Goal: Task Accomplishment & Management: Manage account settings

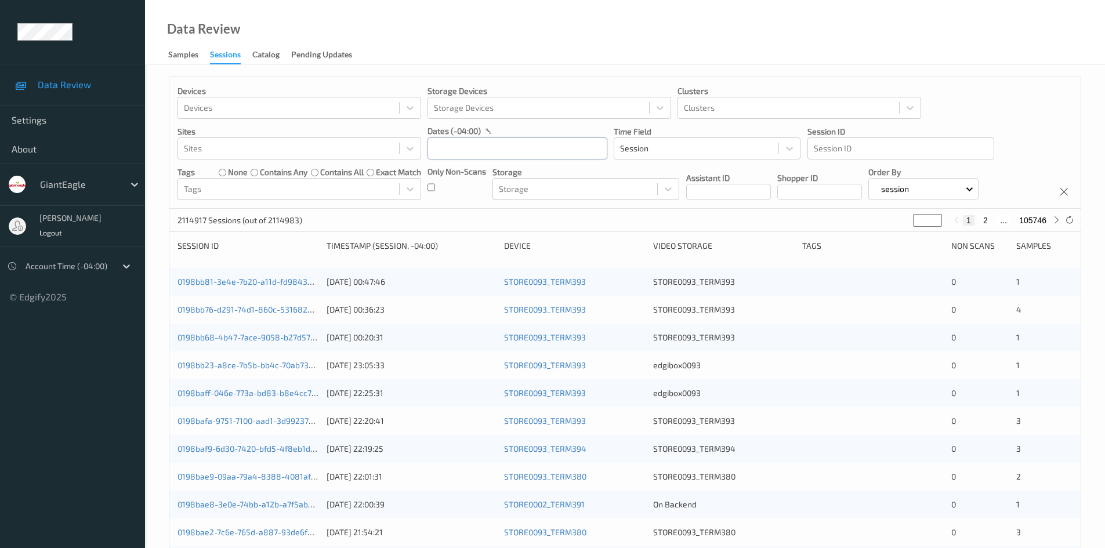
click at [530, 143] on input "text" at bounding box center [517, 148] width 180 height 22
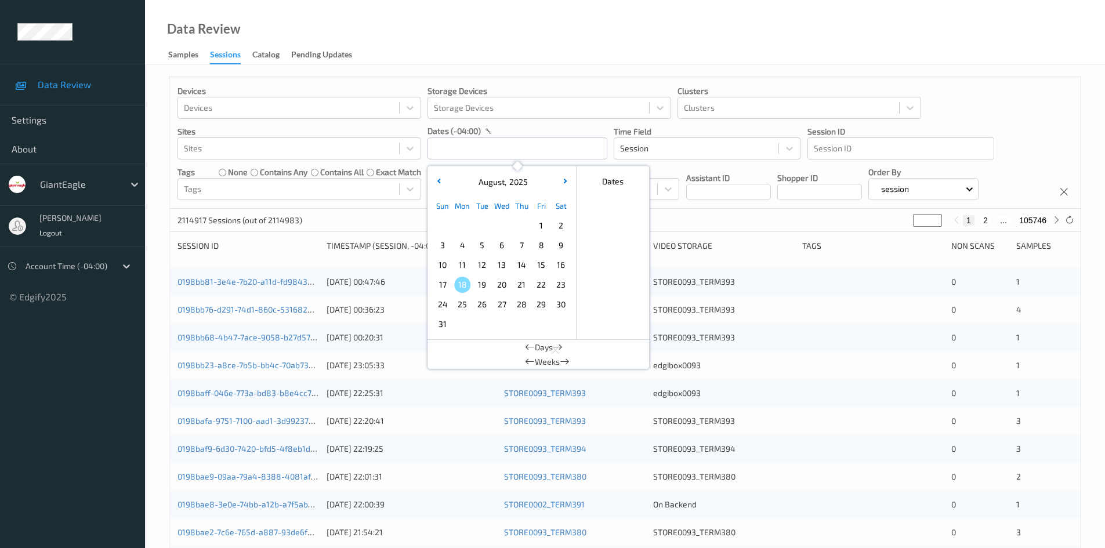
click at [440, 251] on span "3" at bounding box center [442, 245] width 16 height 16
click at [439, 267] on span "10" at bounding box center [442, 265] width 16 height 16
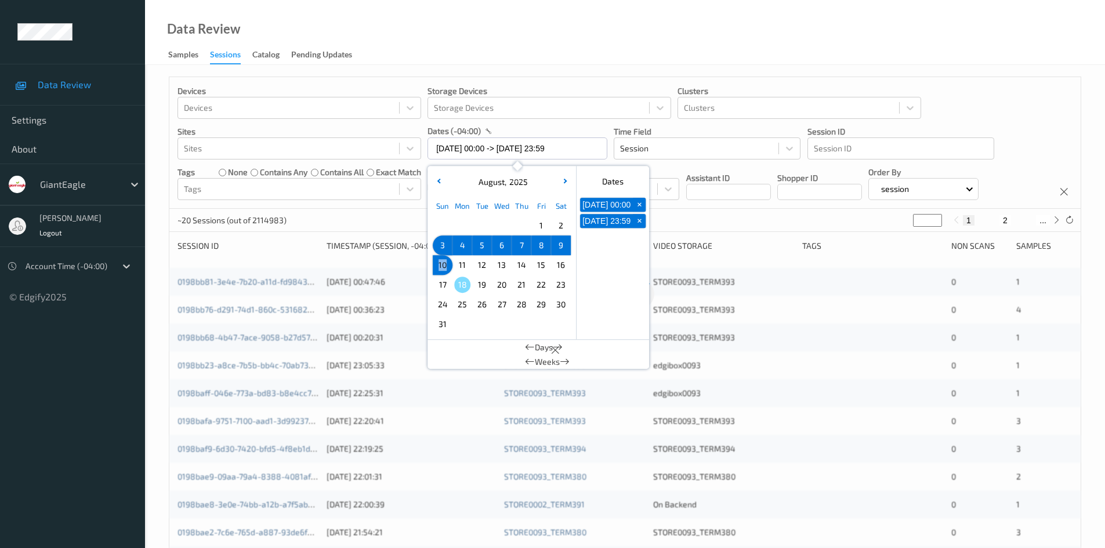
click at [439, 267] on span "10" at bounding box center [442, 265] width 16 height 16
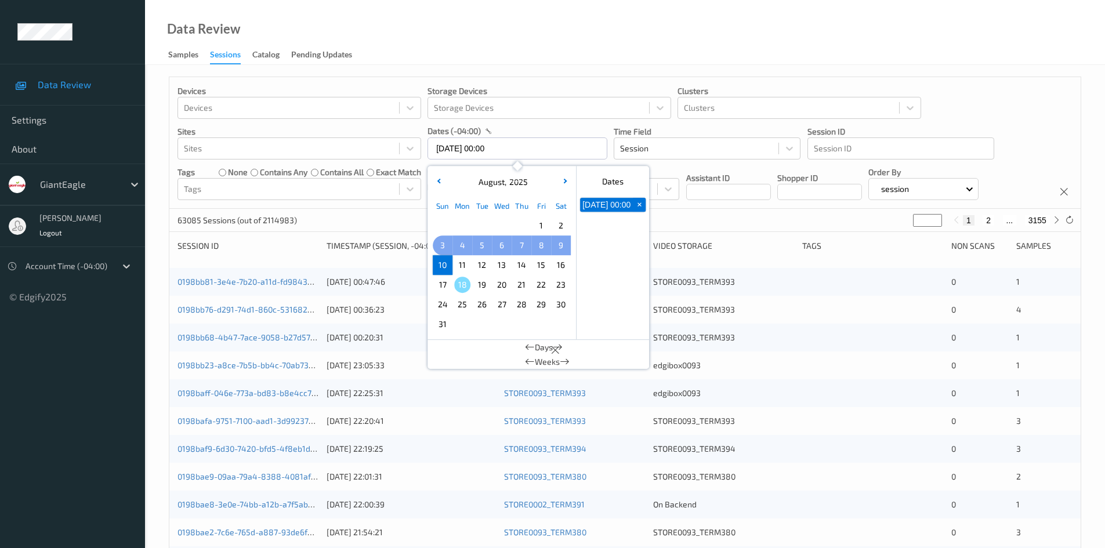
click at [444, 244] on span "3" at bounding box center [442, 245] width 16 height 16
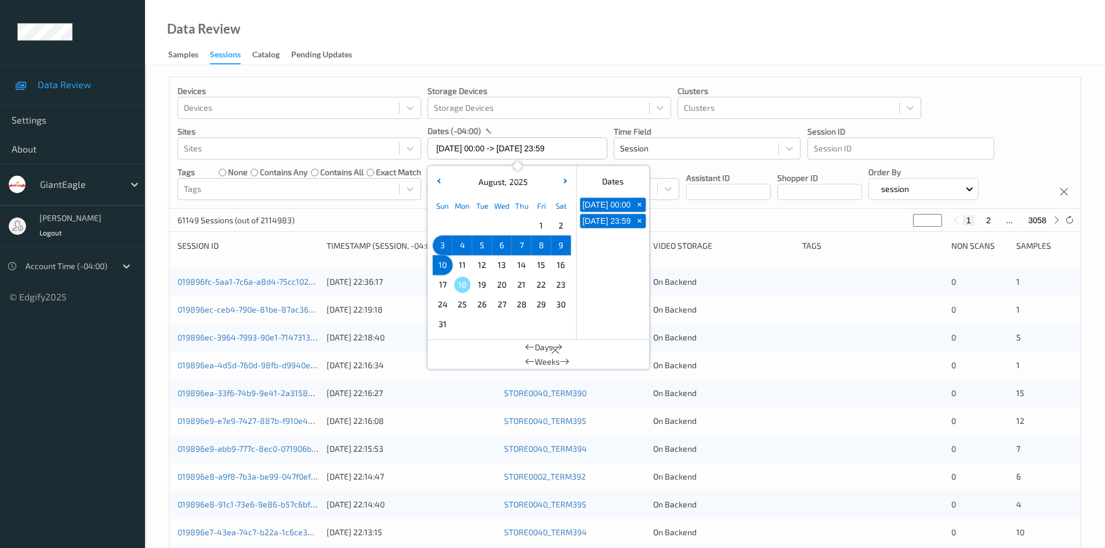
click at [444, 244] on span "3" at bounding box center [442, 245] width 16 height 16
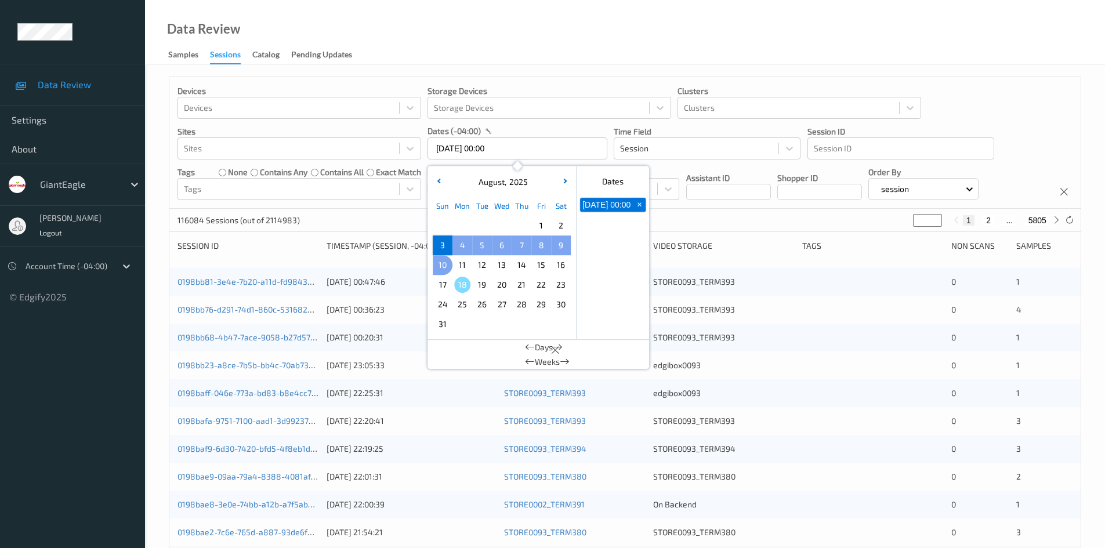
click at [441, 259] on span "10" at bounding box center [442, 265] width 16 height 16
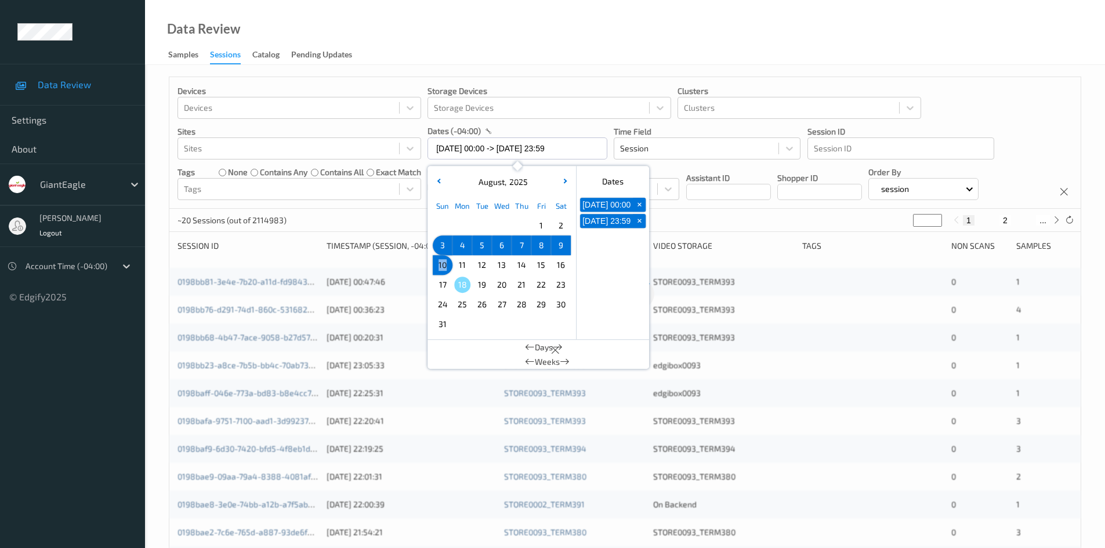
click at [441, 259] on span "10" at bounding box center [442, 265] width 16 height 16
type input "10/08/2025 00:00"
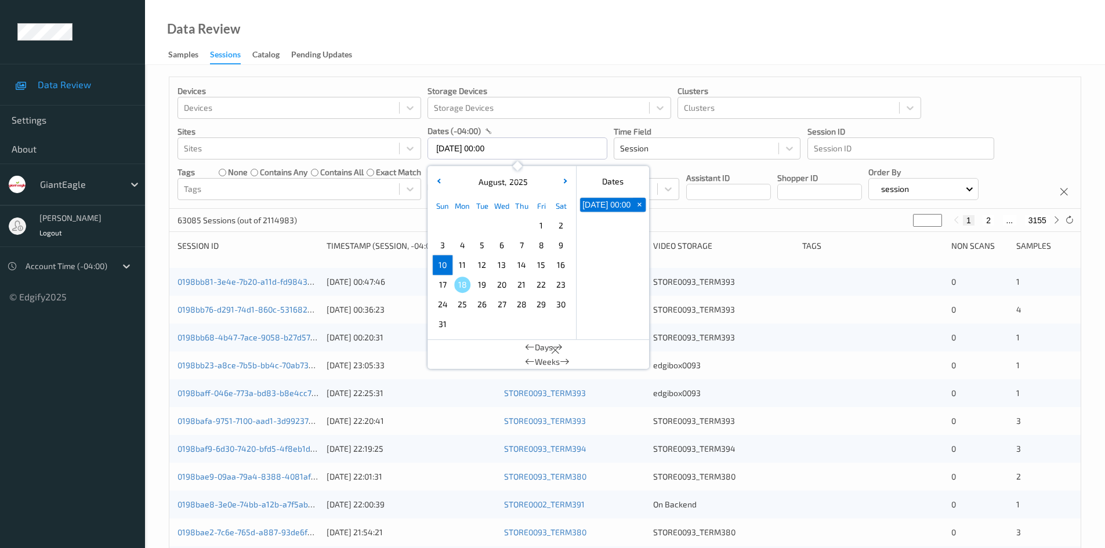
click at [1027, 107] on div "Devices Devices Storage Devices Storage Devices Clusters Clusters Sites Sites d…" at bounding box center [624, 143] width 911 height 132
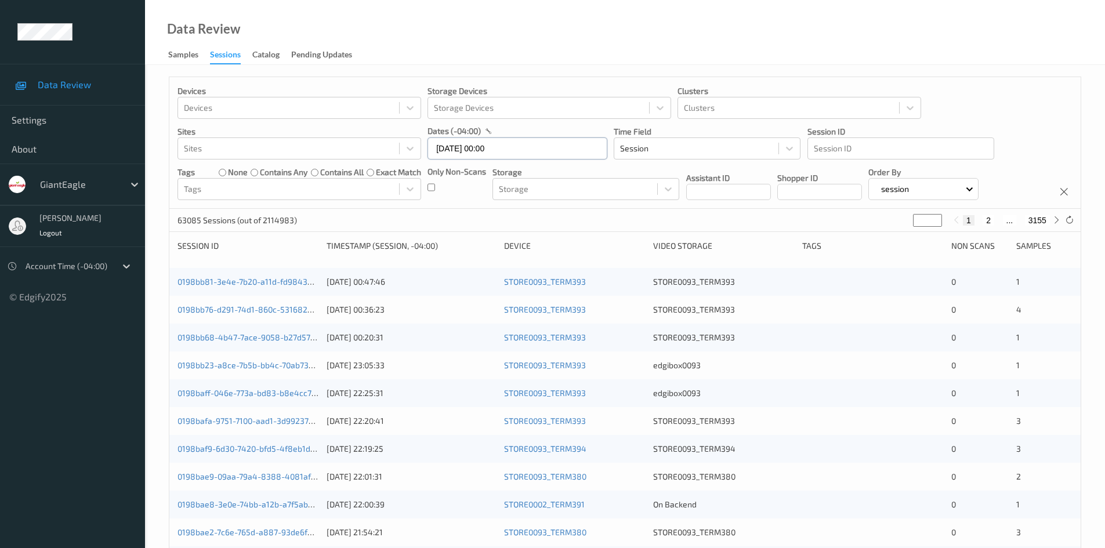
click at [537, 152] on input "10/08/2025 00:00" at bounding box center [517, 148] width 180 height 22
click at [184, 52] on div "Samples" at bounding box center [183, 56] width 30 height 15
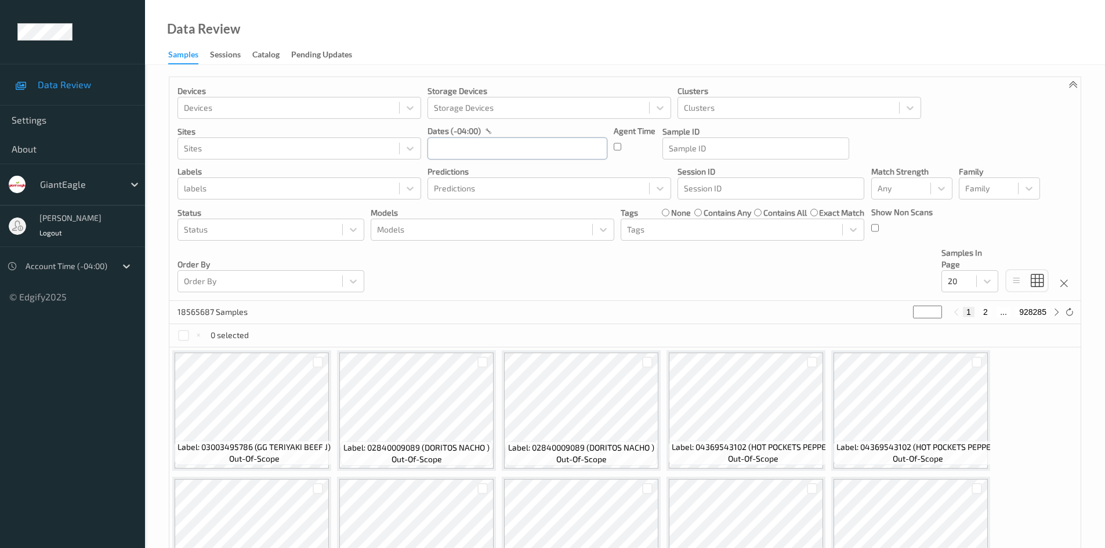
click at [507, 150] on input "text" at bounding box center [517, 148] width 180 height 22
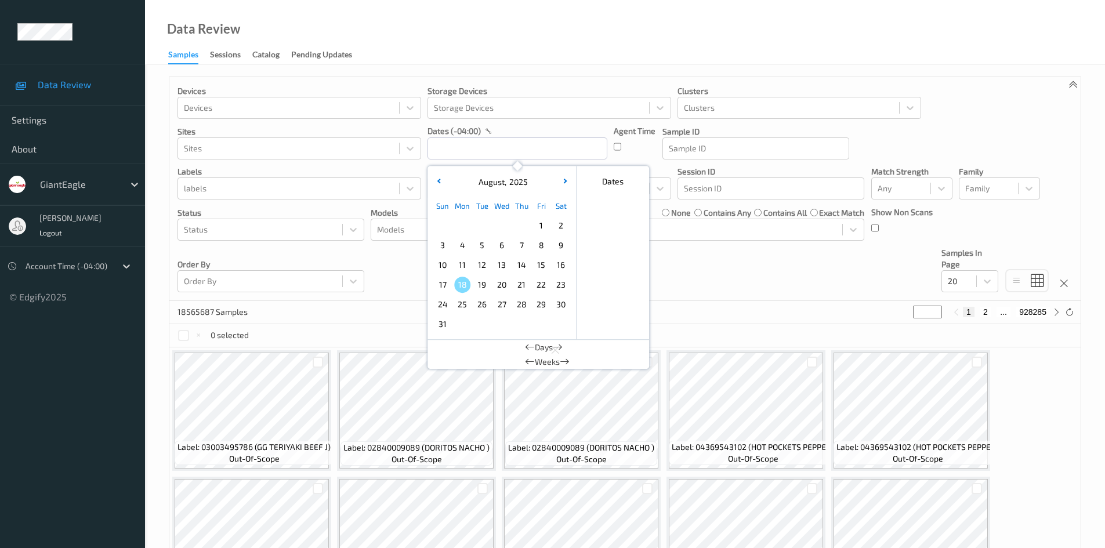
click at [448, 245] on span "3" at bounding box center [442, 245] width 16 height 16
click at [447, 245] on span "3" at bounding box center [442, 245] width 16 height 16
click at [448, 263] on span "10" at bounding box center [442, 265] width 16 height 16
type input "10/08/2025 00:00 -> 10/08/2025 23:59"
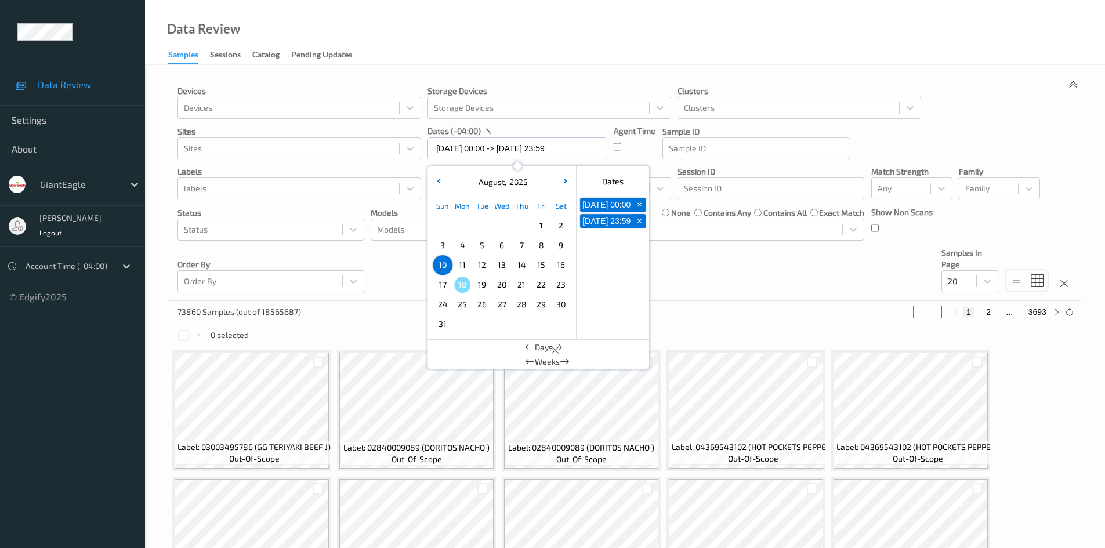
click at [1029, 118] on div "Devices Devices Storage Devices Storage Devices Clusters Clusters Sites Sites d…" at bounding box center [624, 189] width 911 height 224
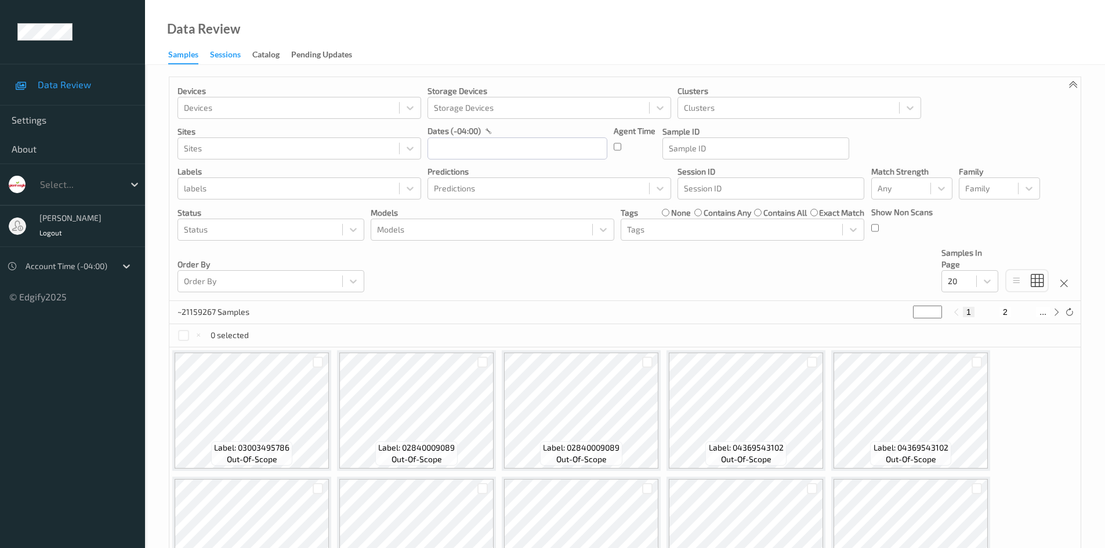
click at [226, 54] on div "Sessions" at bounding box center [225, 56] width 31 height 15
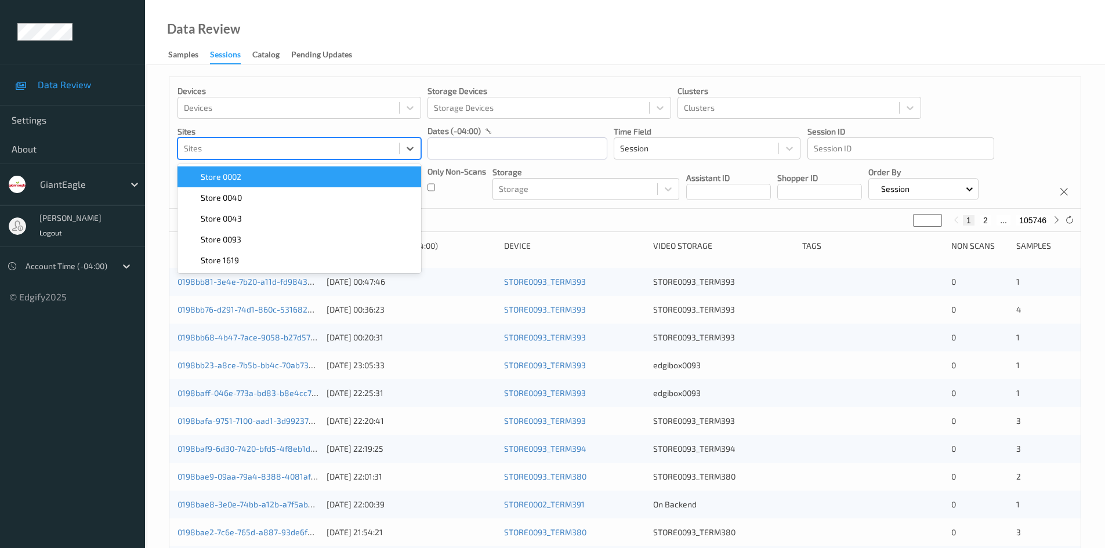
click at [314, 149] on div at bounding box center [288, 149] width 209 height 14
click at [480, 147] on input "text" at bounding box center [517, 148] width 180 height 22
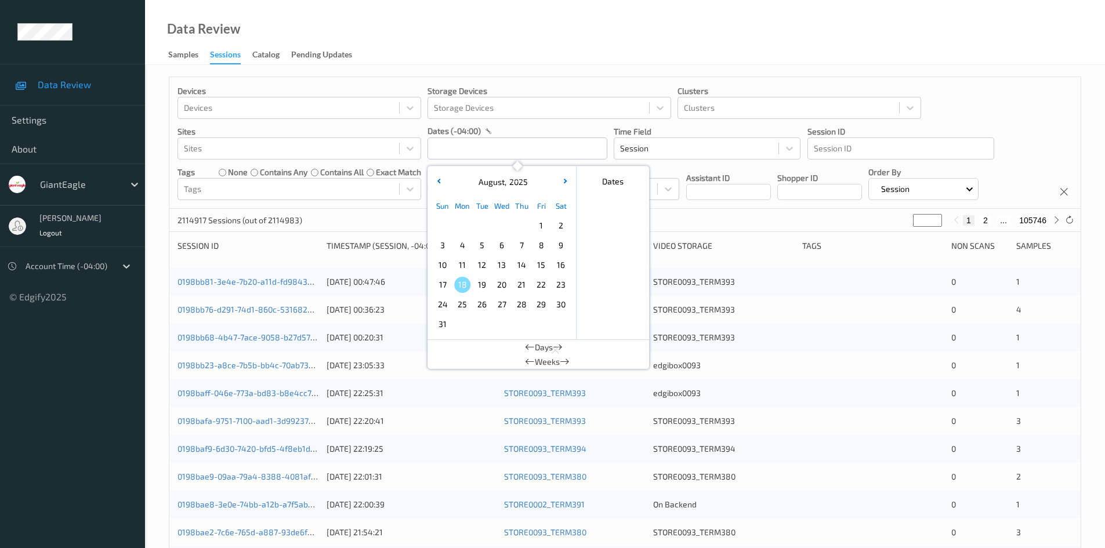
click at [444, 247] on span "3" at bounding box center [442, 245] width 16 height 16
type input "03/08/2025 00:00 -> 03/08/2025 23:59"
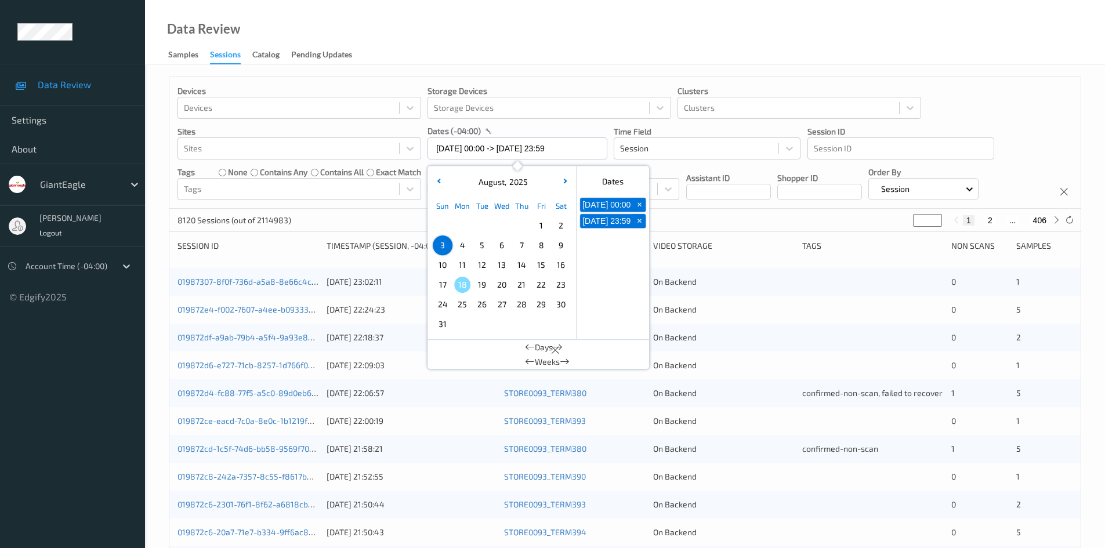
click at [1014, 104] on div "Devices Devices Storage Devices Storage Devices Clusters Clusters Sites Sites d…" at bounding box center [624, 143] width 911 height 132
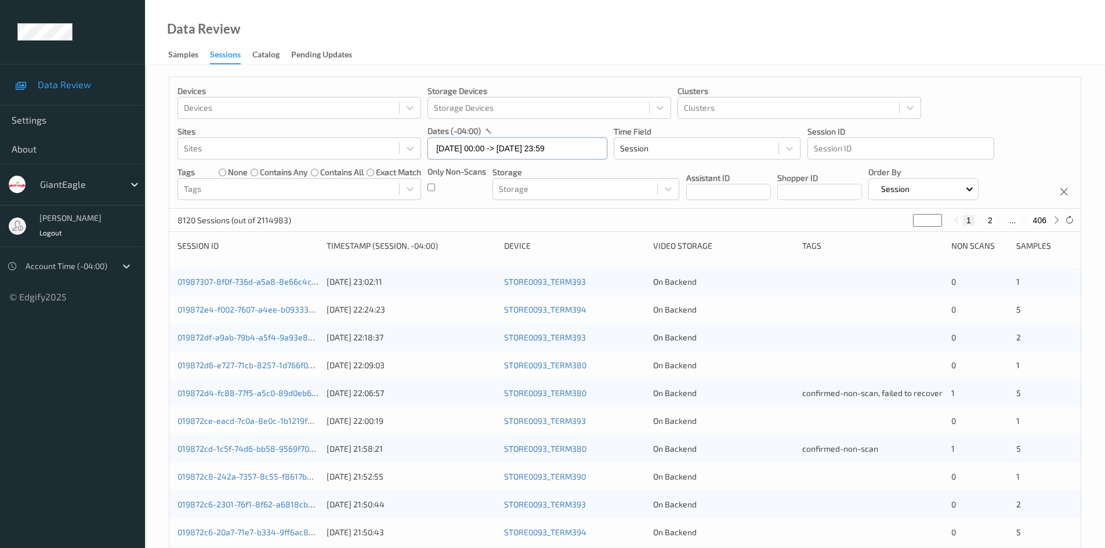
click at [520, 154] on input "03/08/2025 00:00 -> 03/08/2025 23:59" at bounding box center [517, 148] width 180 height 22
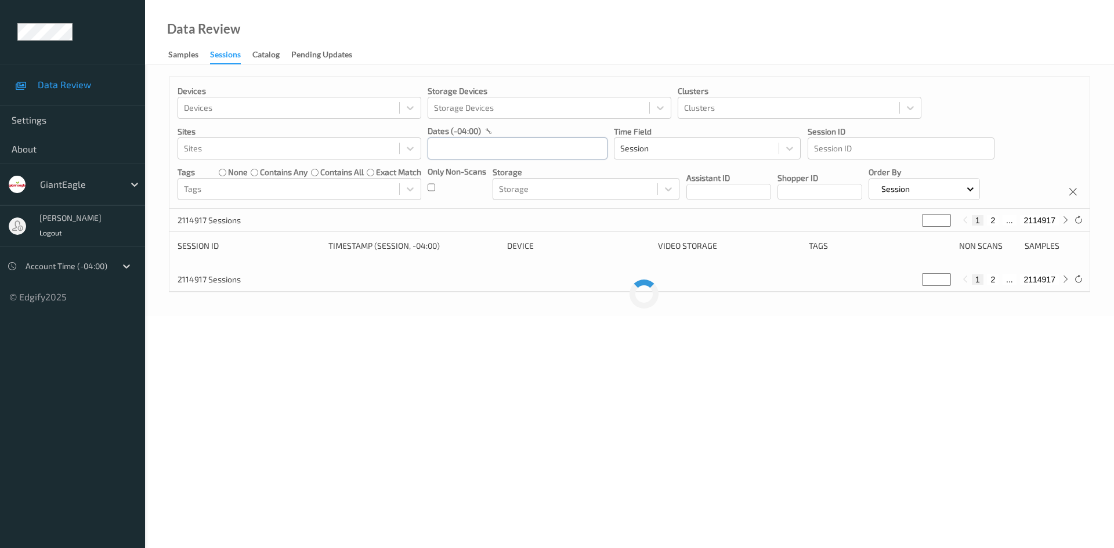
click at [491, 148] on input "text" at bounding box center [517, 148] width 180 height 22
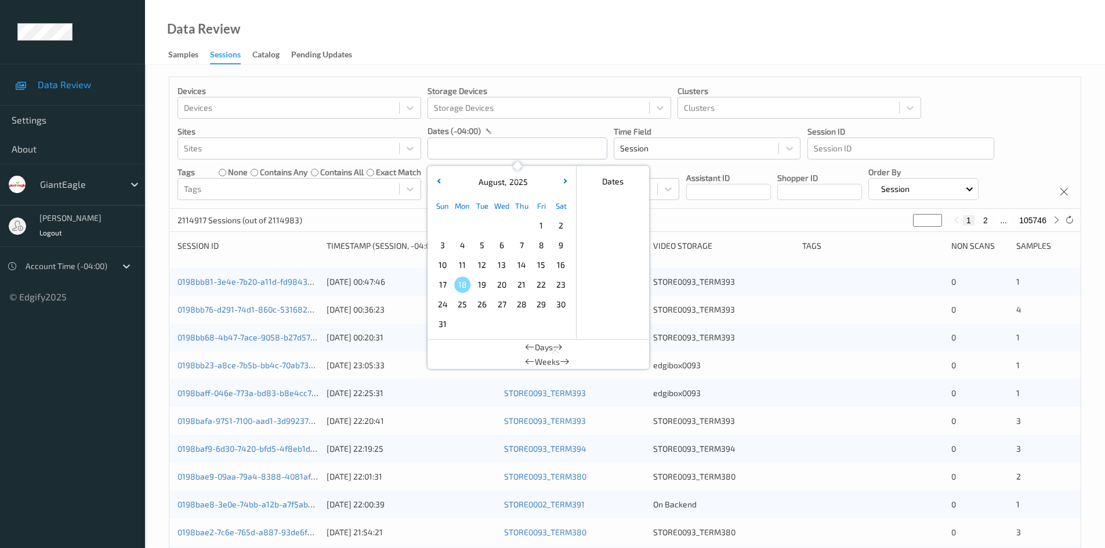
click at [440, 247] on span "3" at bounding box center [442, 245] width 16 height 16
click at [443, 266] on span "10" at bounding box center [442, 265] width 16 height 16
type input "03/08/2025 00:00 -> 10/08/2025 23:59"
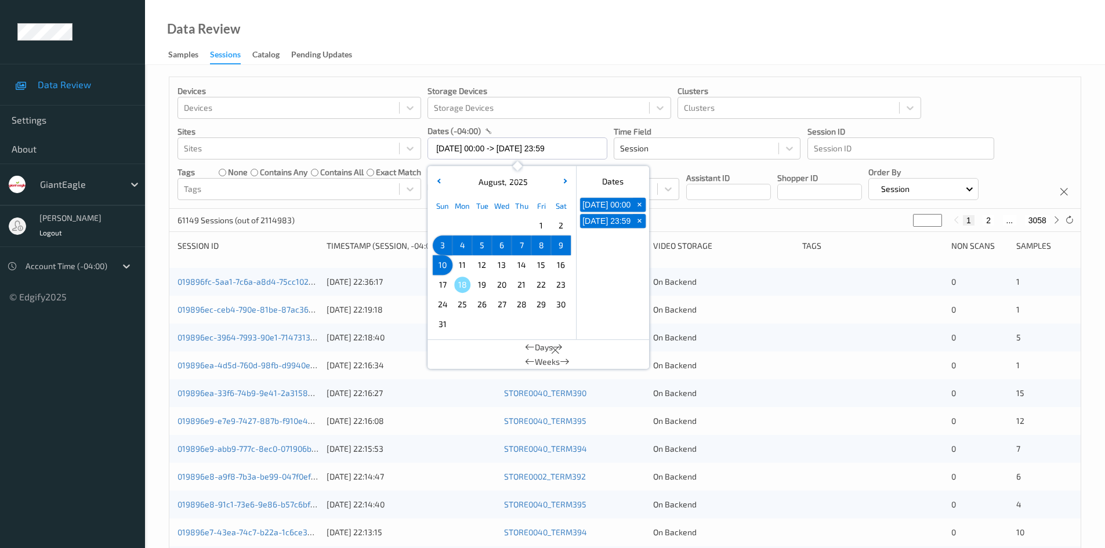
click at [1057, 134] on div "Devices Devices Storage Devices Storage Devices Clusters Clusters Sites Sites d…" at bounding box center [624, 143] width 911 height 132
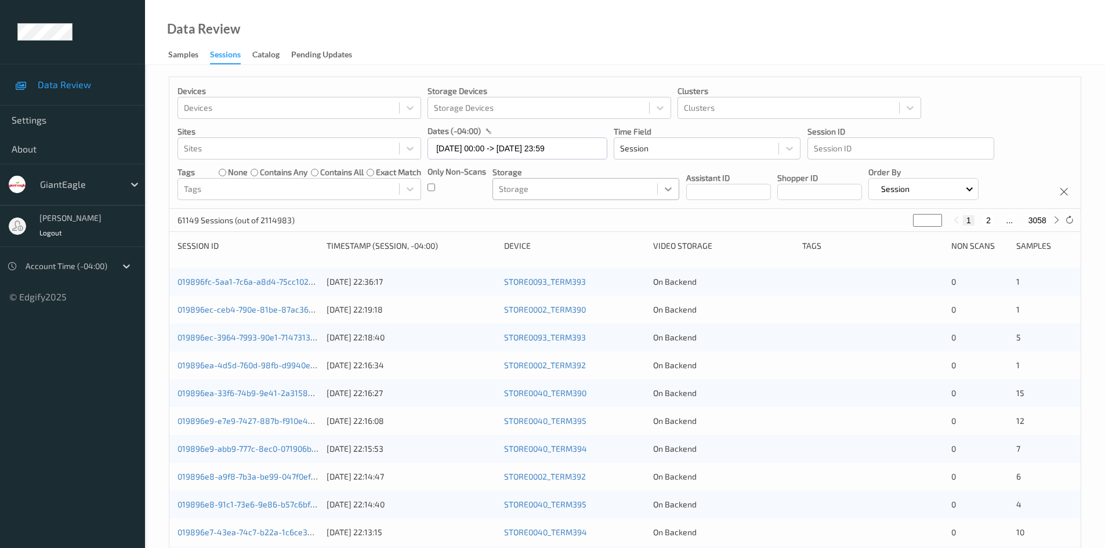
click at [670, 189] on icon at bounding box center [668, 190] width 7 height 4
click at [1006, 117] on div "Devices Devices Storage Devices Storage Devices Clusters Clusters Sites Sites d…" at bounding box center [624, 143] width 911 height 132
click at [381, 186] on div at bounding box center [288, 189] width 209 height 14
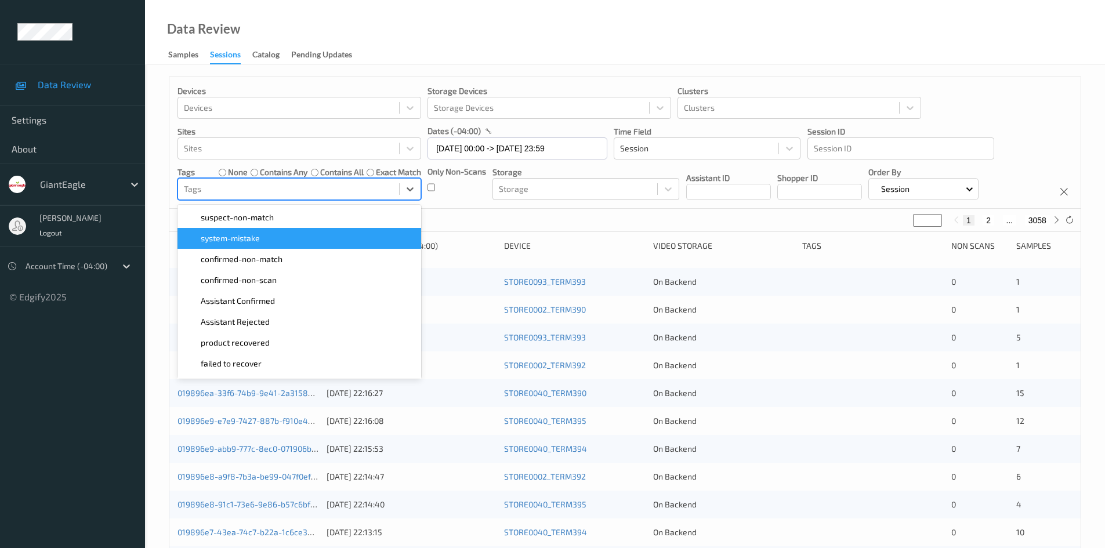
click at [357, 240] on div "system-mistake" at bounding box center [299, 239] width 230 height 12
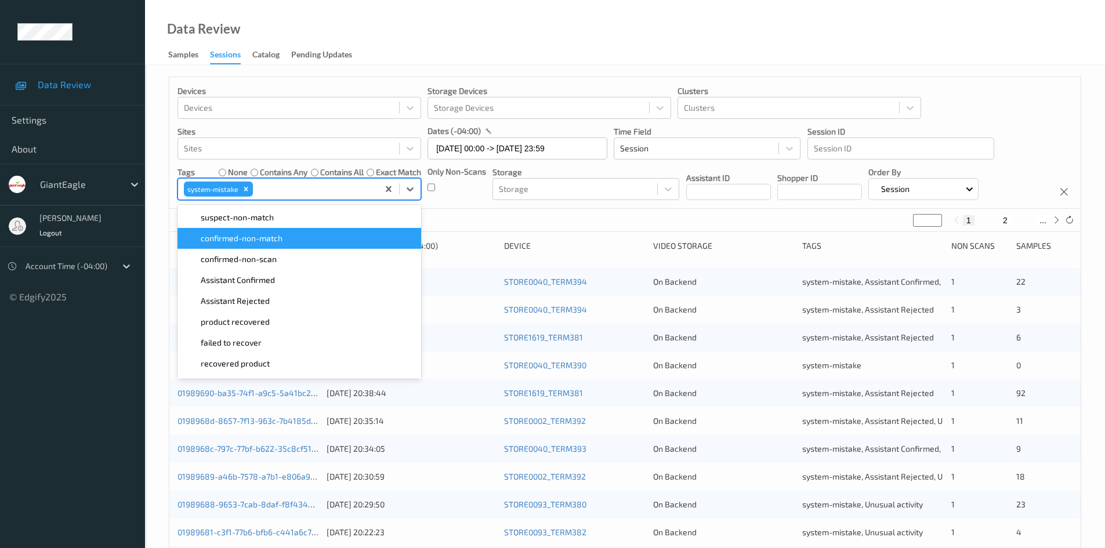
click at [1020, 105] on div "Devices Devices Storage Devices Storage Devices Clusters Clusters Sites Sites d…" at bounding box center [624, 143] width 911 height 132
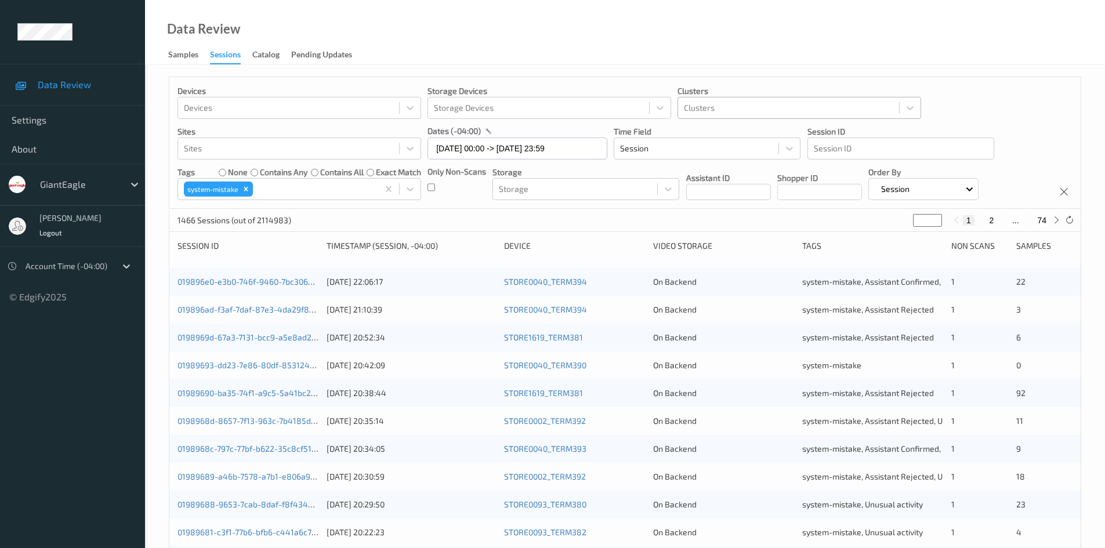
click at [769, 108] on div at bounding box center [788, 108] width 209 height 14
click at [1040, 94] on div "Devices Devices Storage Devices Storage Devices Clusters Clusters Sites Sites d…" at bounding box center [624, 143] width 911 height 132
click at [673, 150] on div at bounding box center [696, 149] width 153 height 14
click at [981, 112] on div "Devices Devices Storage Devices Storage Devices Clusters Clusters Sites Sites d…" at bounding box center [624, 143] width 911 height 132
click at [863, 142] on div at bounding box center [901, 149] width 174 height 14
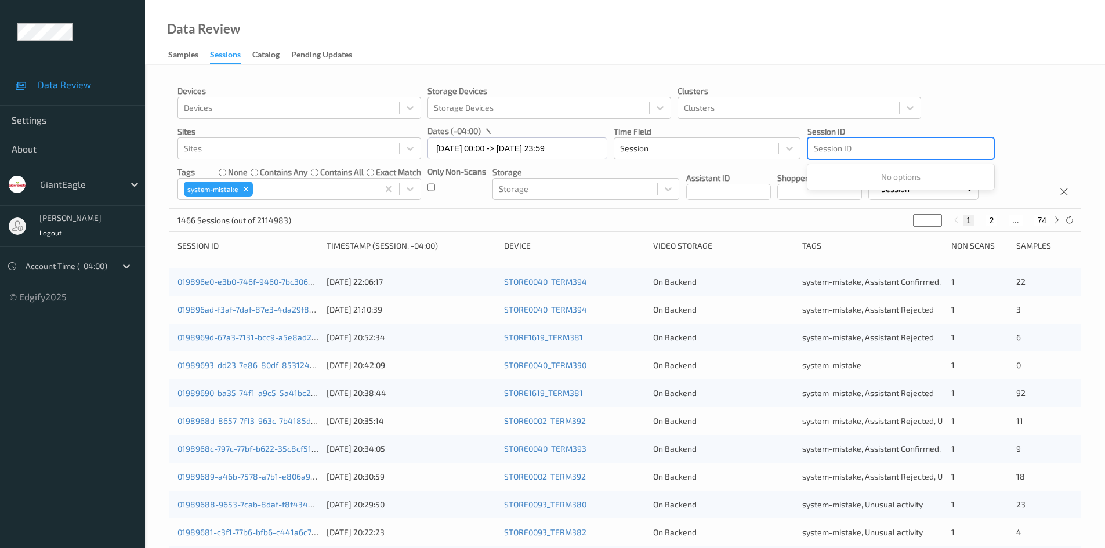
click at [1036, 104] on div "Devices Devices Storage Devices Storage Devices Clusters Clusters Sites Sites d…" at bounding box center [624, 143] width 911 height 132
click at [61, 269] on div at bounding box center [68, 266] width 85 height 14
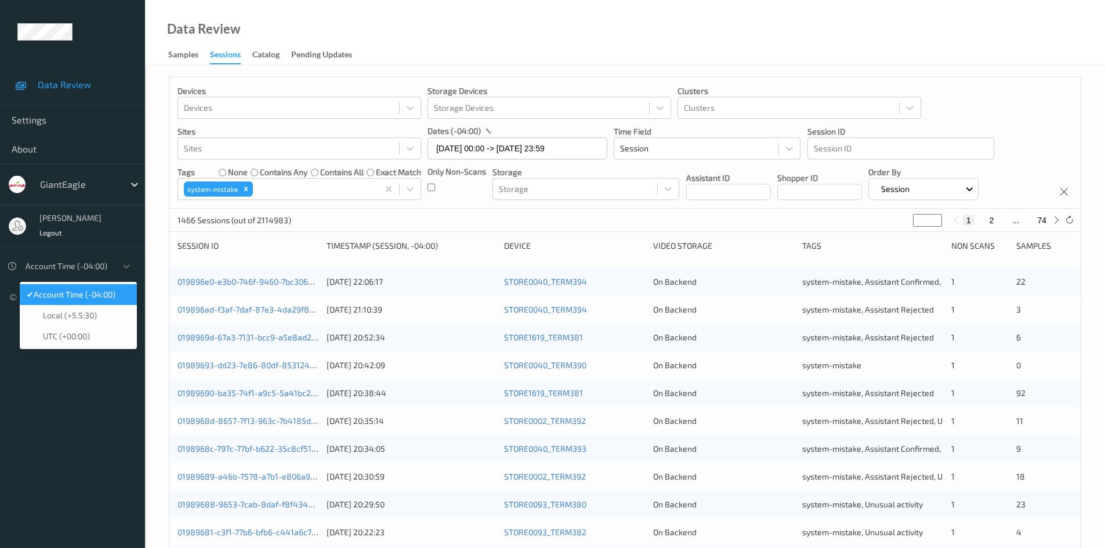
click at [68, 300] on span "Account Time (-04:00)" at bounding box center [75, 295] width 82 height 12
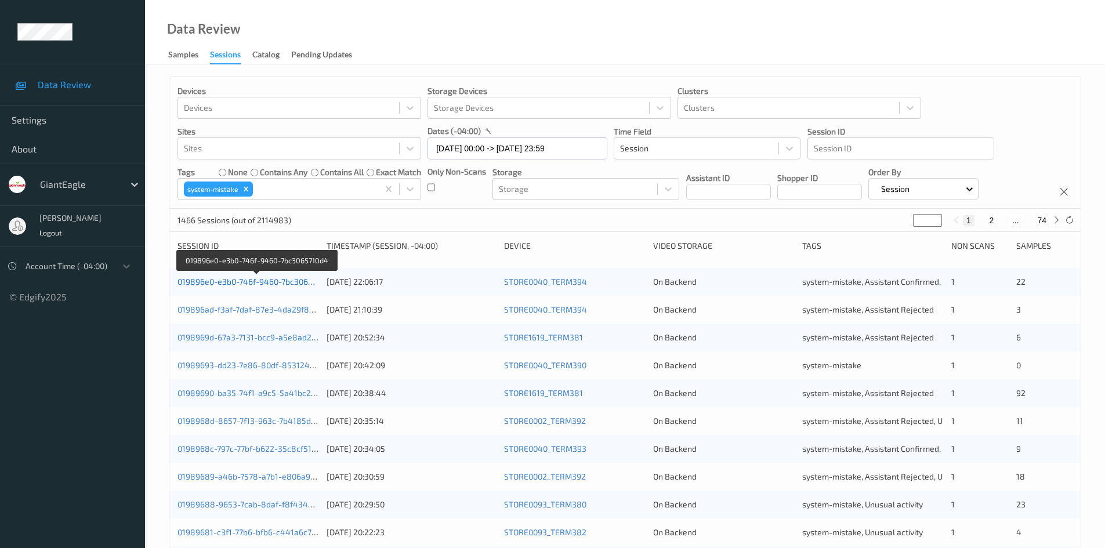
click at [225, 282] on link "019896e0-e3b0-746f-9460-7bc3065710d4" at bounding box center [255, 282] width 157 height 10
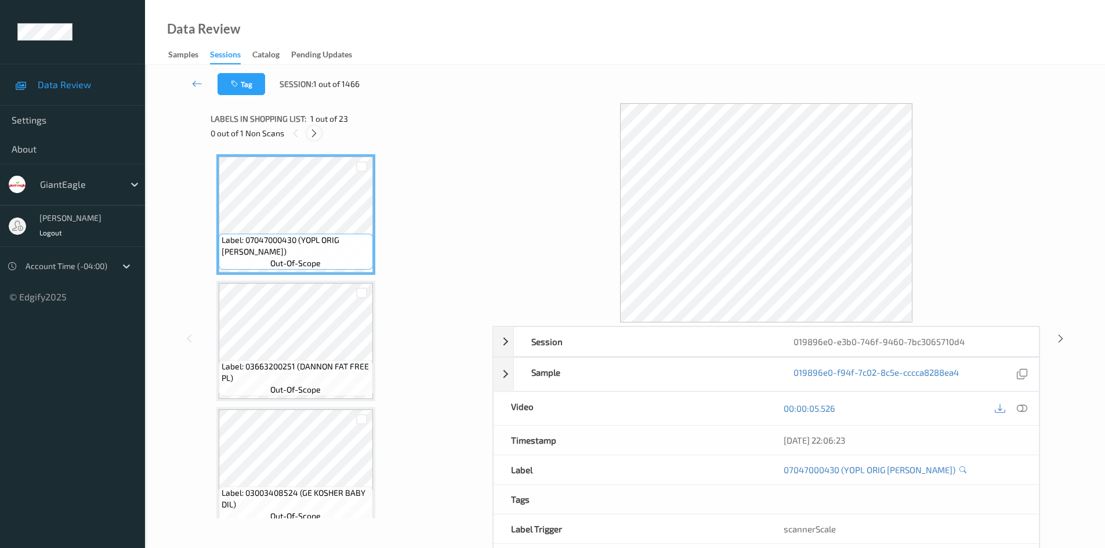
click at [316, 134] on icon at bounding box center [314, 133] width 10 height 10
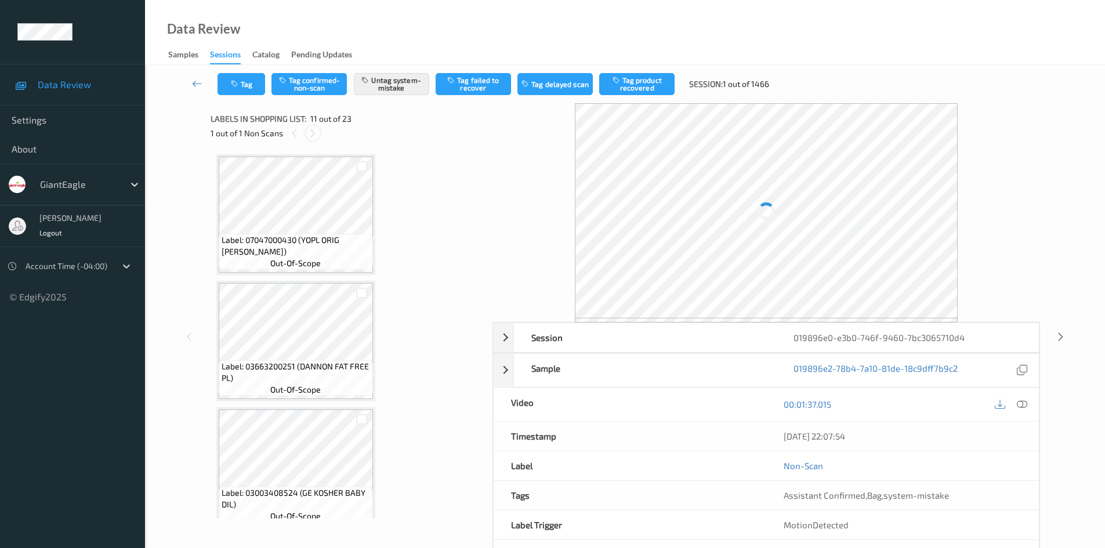
scroll to position [1144, 0]
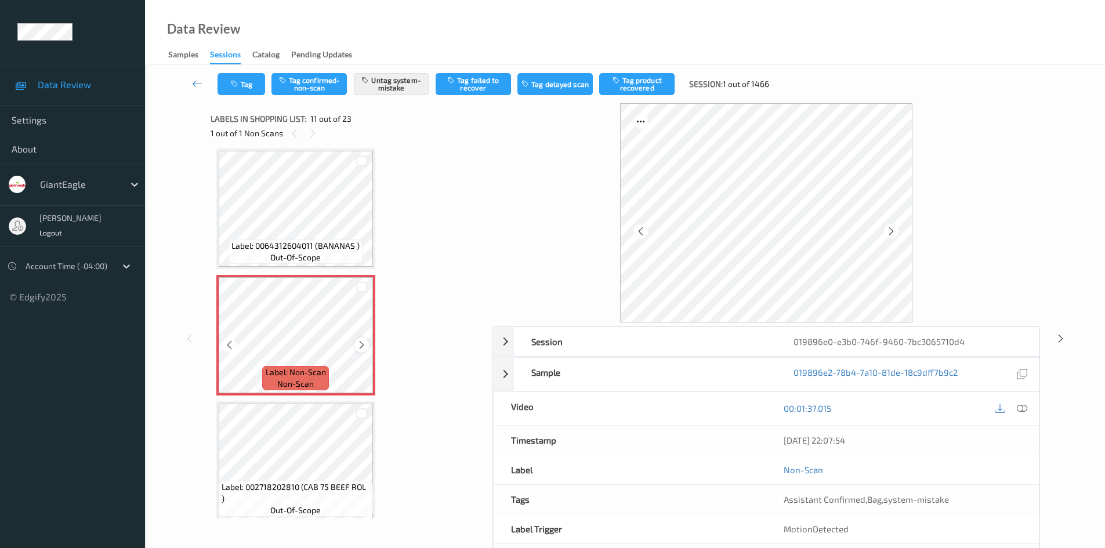
click at [362, 343] on icon at bounding box center [362, 345] width 10 height 10
click at [249, 83] on button "Tag" at bounding box center [242, 84] width 48 height 22
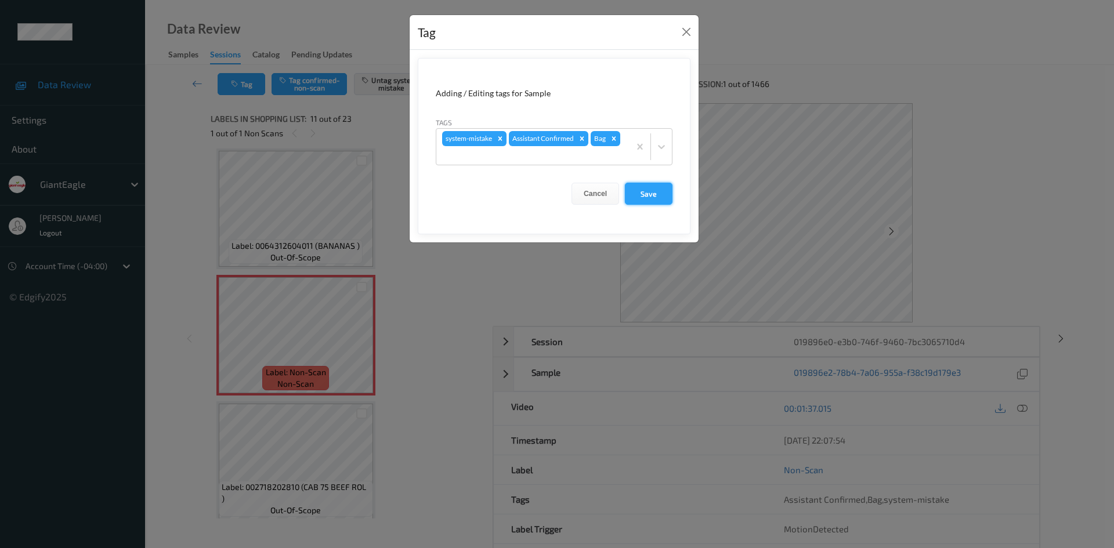
click at [650, 194] on button "Save" at bounding box center [649, 194] width 48 height 22
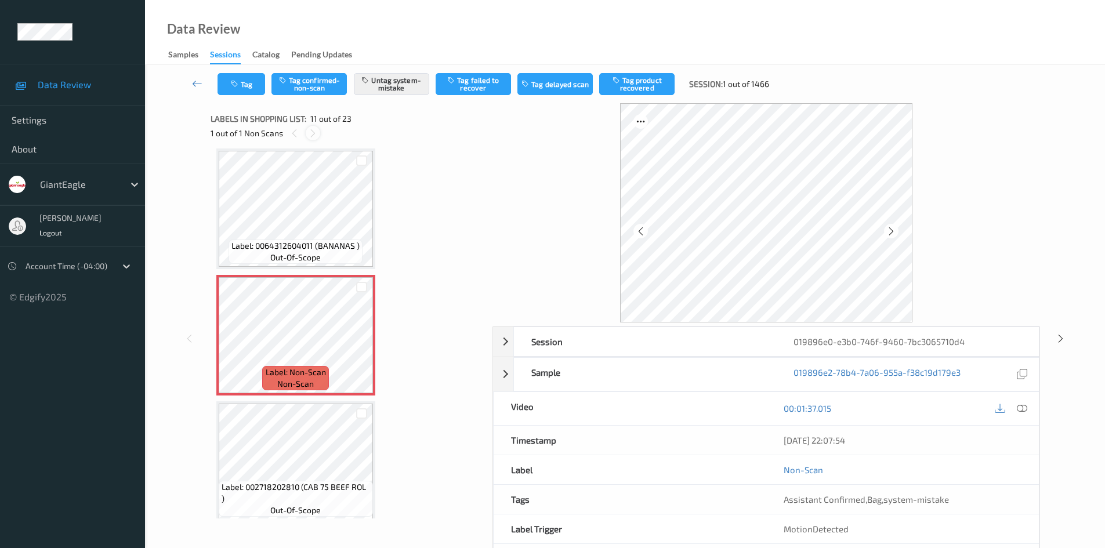
click at [310, 133] on icon at bounding box center [313, 133] width 10 height 10
click at [361, 348] on icon at bounding box center [362, 345] width 10 height 10
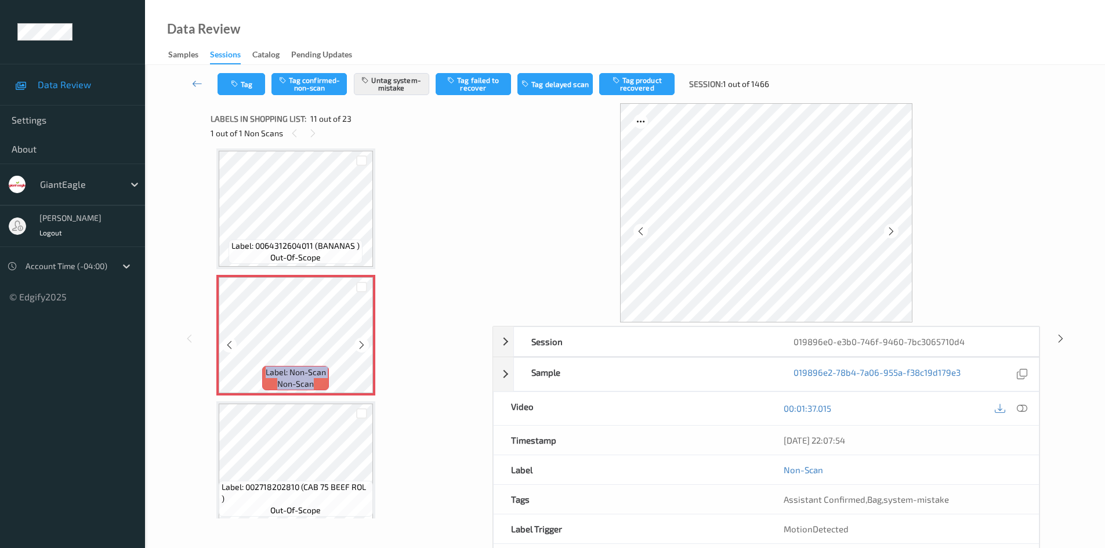
click at [361, 348] on icon at bounding box center [362, 345] width 10 height 10
click at [362, 347] on icon at bounding box center [362, 345] width 10 height 10
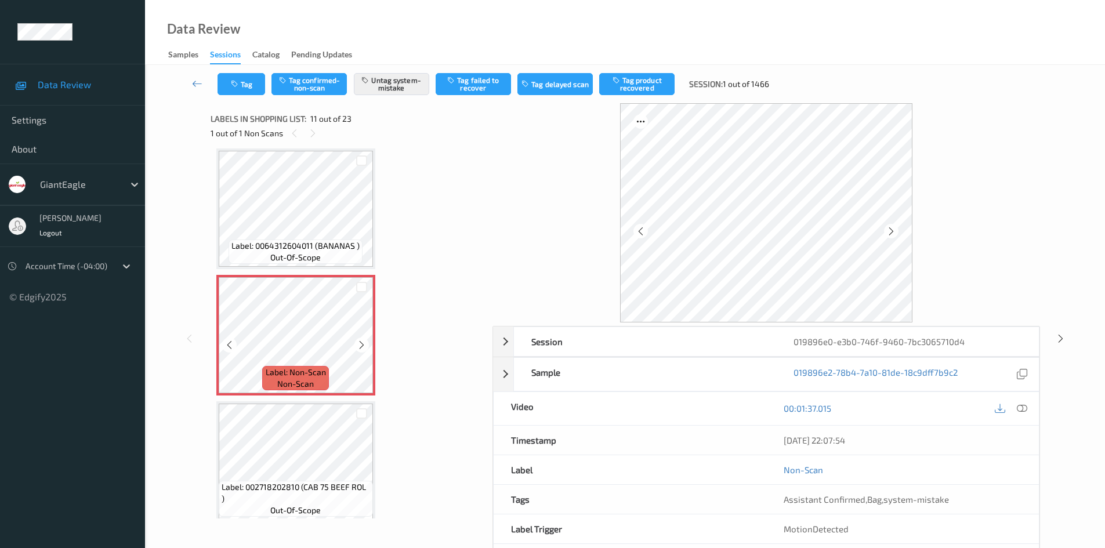
click at [362, 347] on icon at bounding box center [362, 345] width 10 height 10
click at [358, 346] on icon at bounding box center [362, 345] width 10 height 10
click at [361, 339] on div at bounding box center [361, 345] width 15 height 15
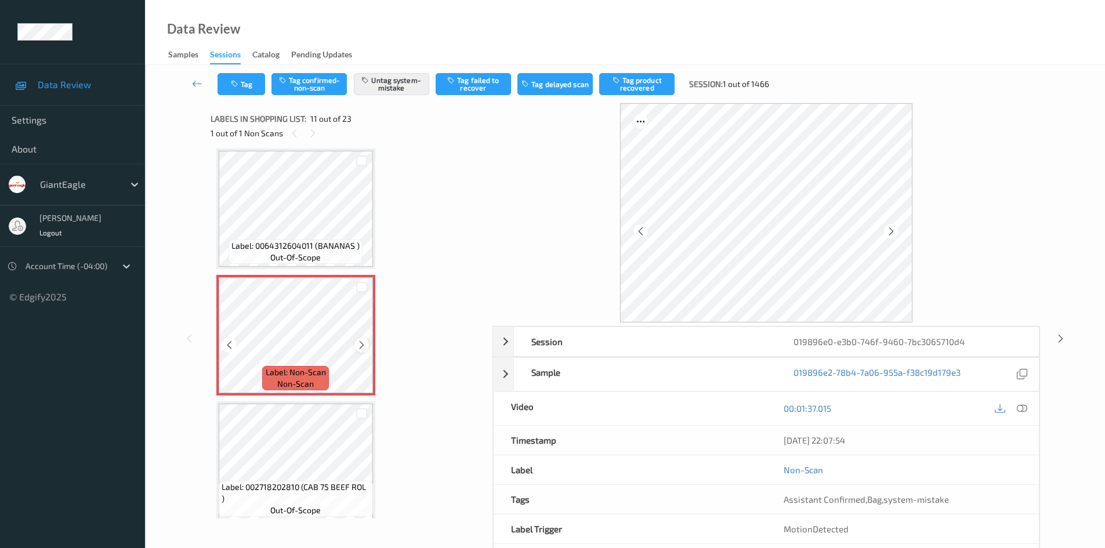
click at [358, 345] on icon at bounding box center [362, 345] width 10 height 10
click at [195, 82] on icon at bounding box center [197, 84] width 10 height 12
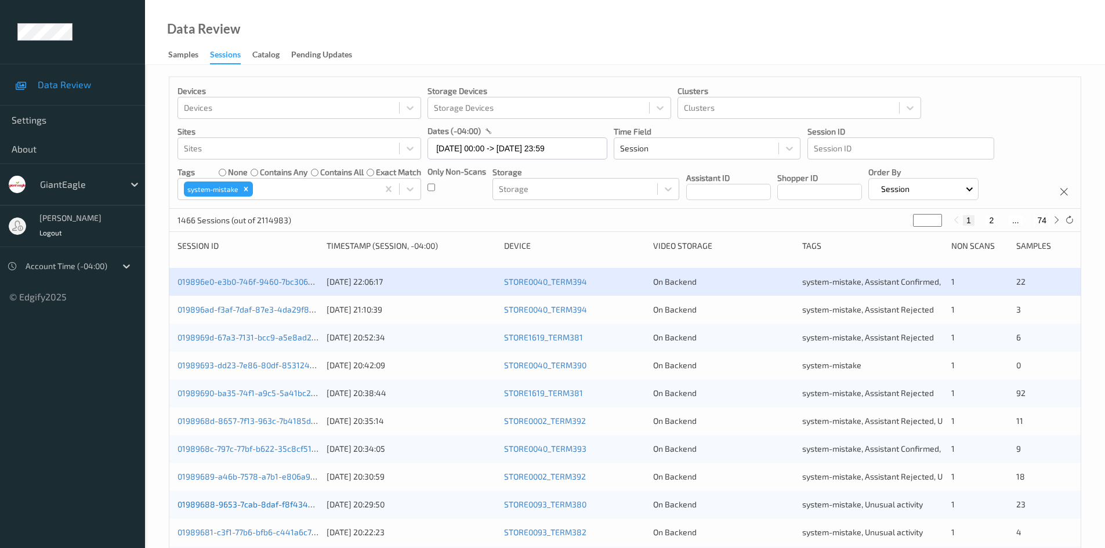
scroll to position [174, 0]
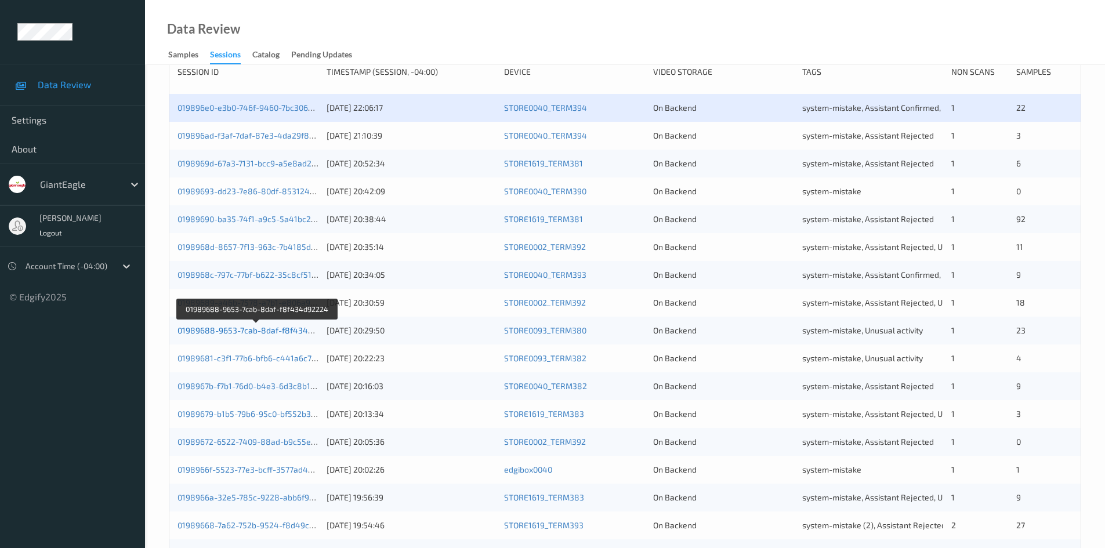
click at [264, 328] on link "01989688-9653-7cab-8daf-f8f434d92224" at bounding box center [256, 330] width 159 height 10
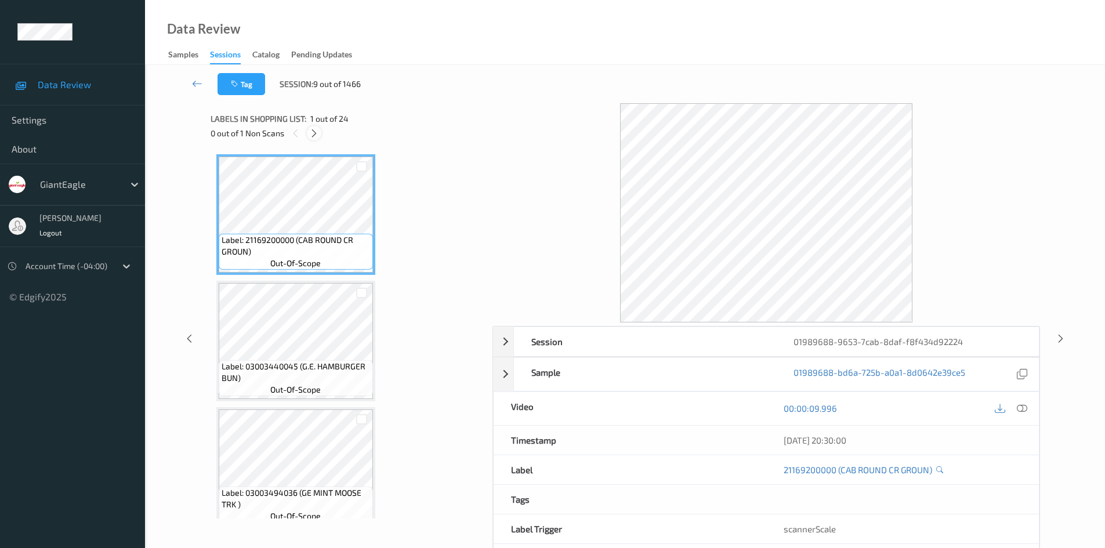
click at [314, 132] on icon at bounding box center [314, 133] width 10 height 10
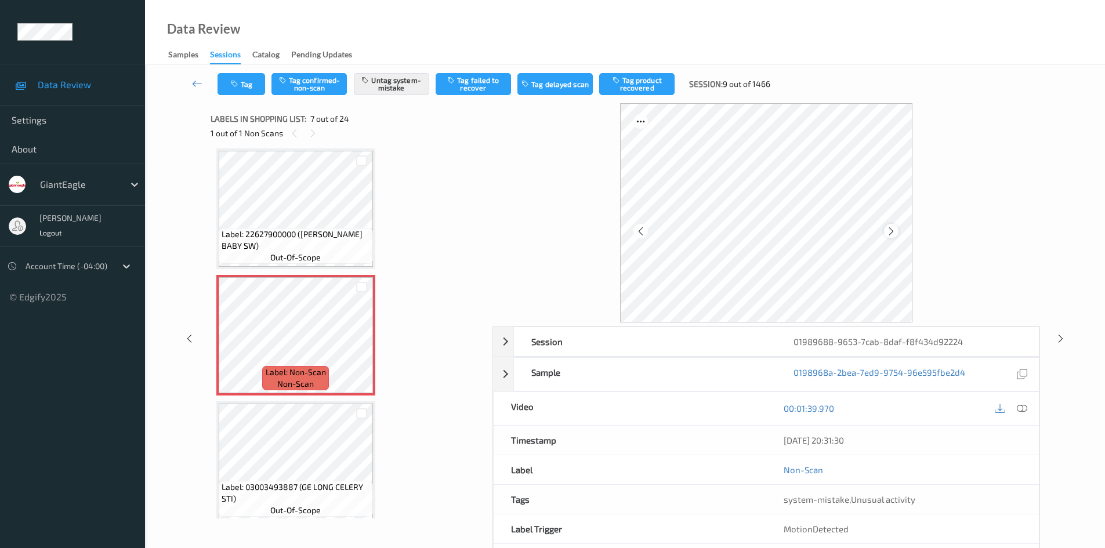
click at [894, 227] on icon at bounding box center [891, 231] width 10 height 10
click at [201, 82] on icon at bounding box center [197, 84] width 10 height 12
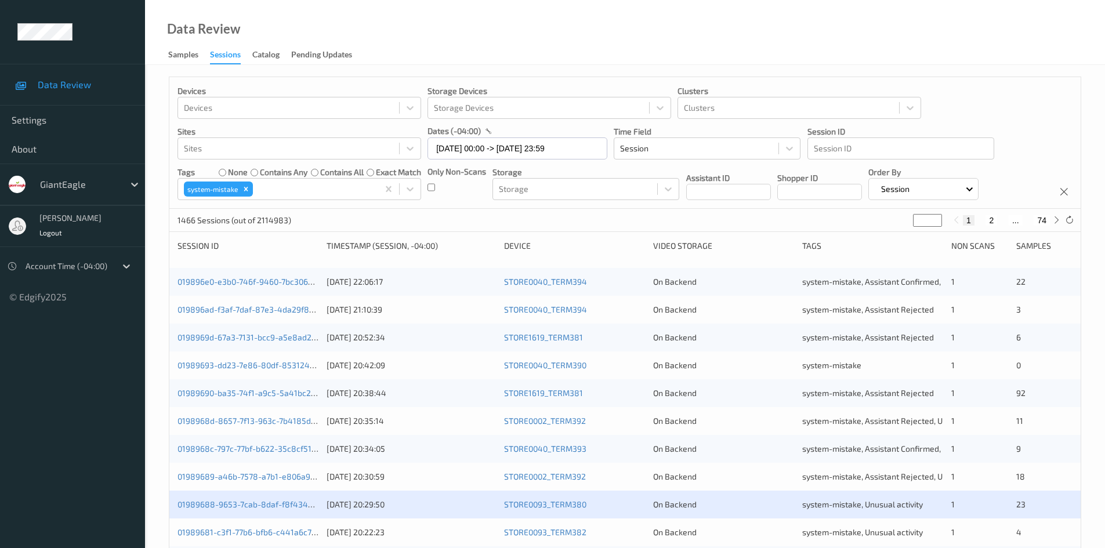
click at [189, 223] on p "1466 Sessions (out of 2114983)" at bounding box center [234, 221] width 114 height 12
click at [191, 220] on p "1466 Sessions (out of 2114983)" at bounding box center [234, 221] width 114 height 12
click at [246, 278] on link "019896e0-e3b0-746f-9460-7bc3065710d4" at bounding box center [255, 282] width 157 height 10
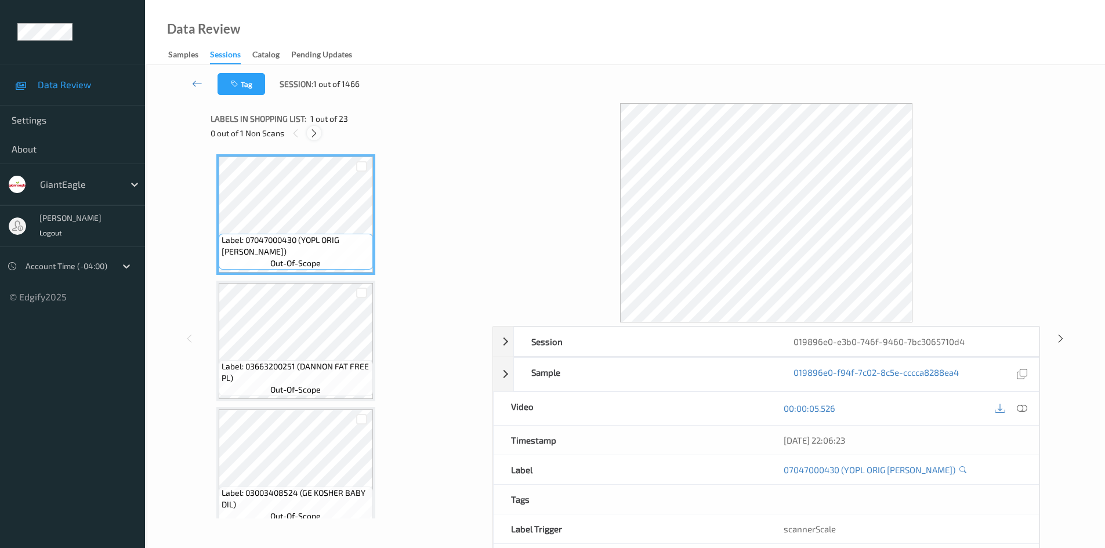
click at [308, 131] on div at bounding box center [314, 133] width 15 height 15
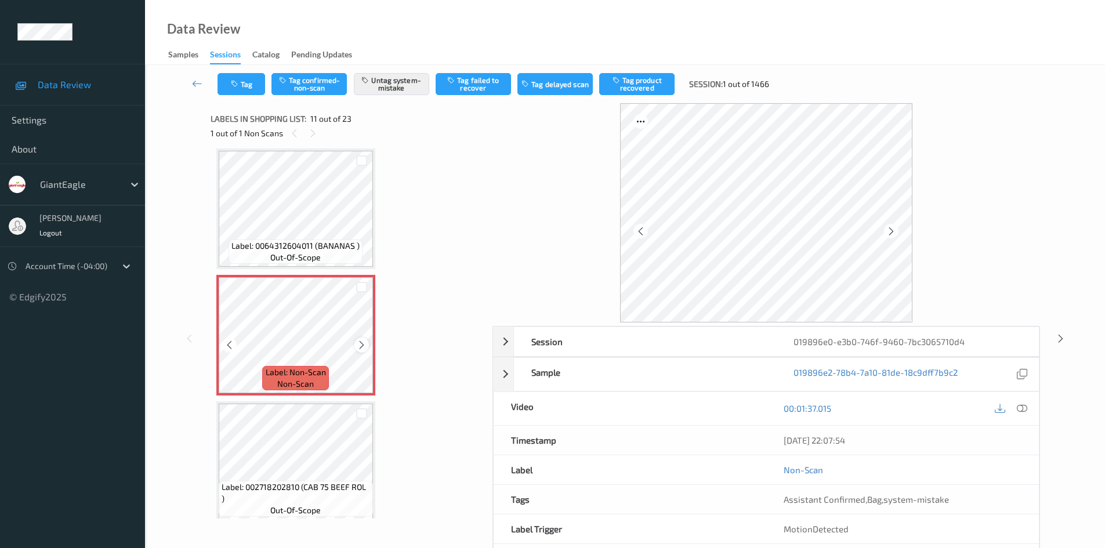
click at [363, 340] on icon at bounding box center [362, 345] width 10 height 10
click at [197, 83] on icon at bounding box center [197, 84] width 10 height 12
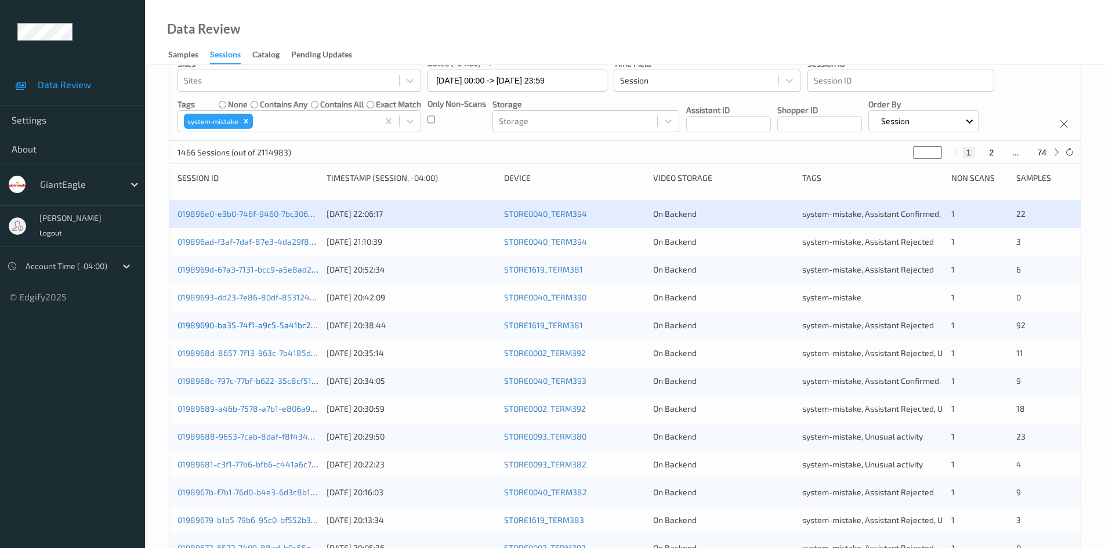
scroll to position [174, 0]
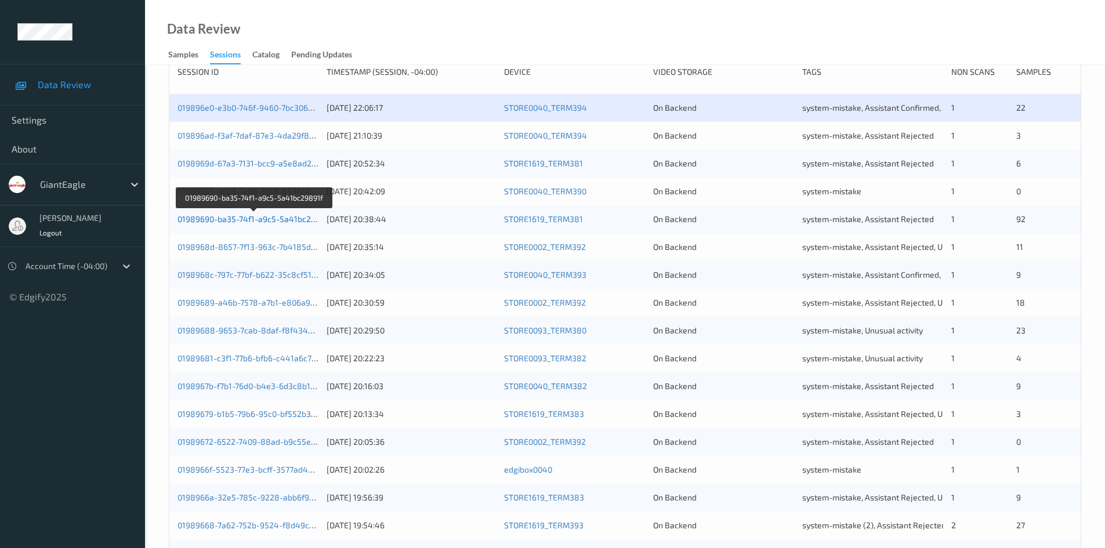
click at [238, 217] on link "01989690-ba35-74f1-a9c5-5a41bc29891f" at bounding box center [254, 219] width 154 height 10
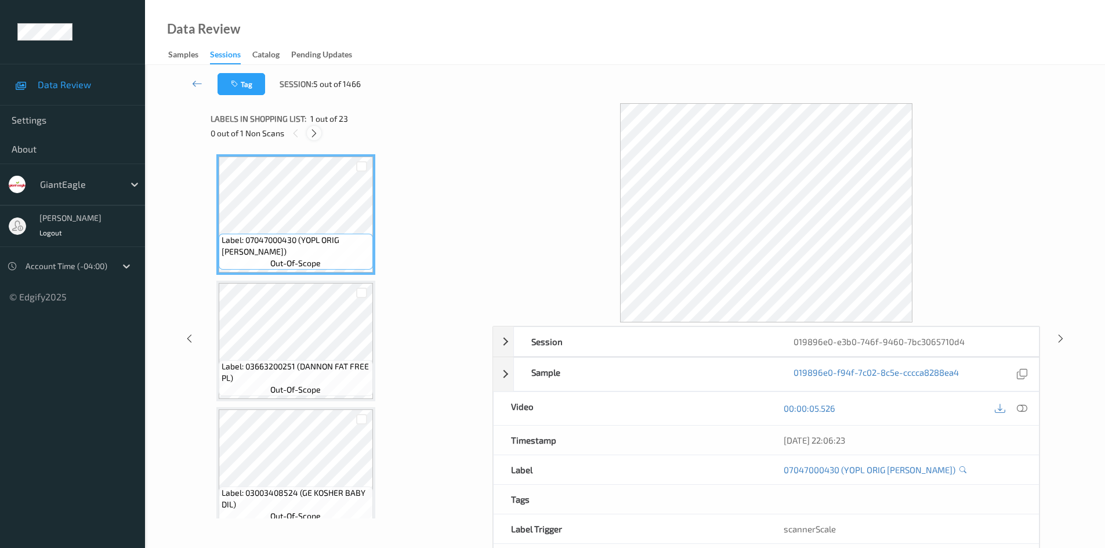
click at [319, 128] on div "0 out of 1 Non Scans" at bounding box center [348, 133] width 274 height 15
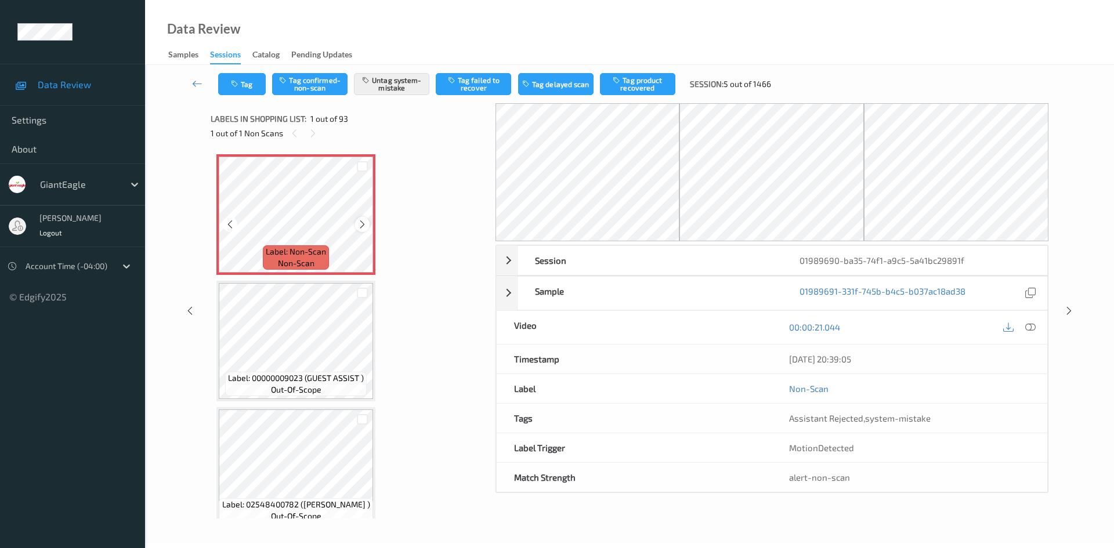
click at [361, 225] on icon at bounding box center [362, 224] width 10 height 10
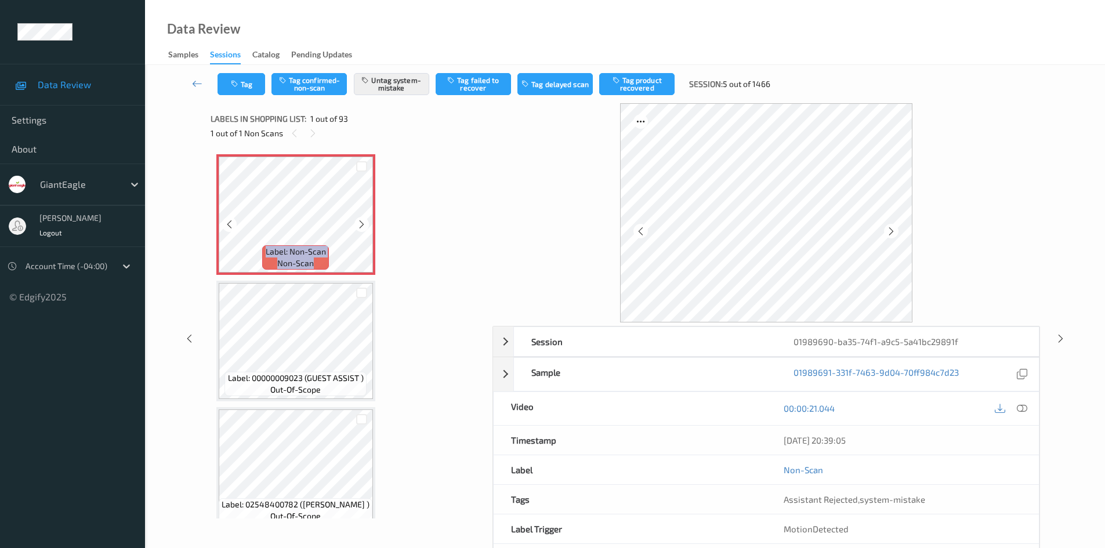
click at [361, 225] on icon at bounding box center [362, 224] width 10 height 10
click at [200, 81] on icon at bounding box center [197, 84] width 10 height 12
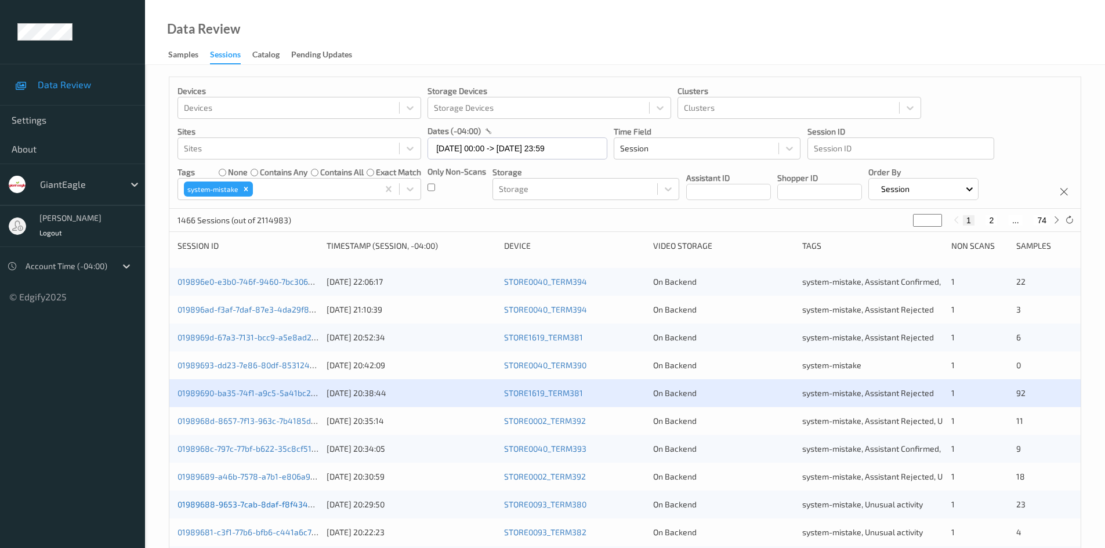
scroll to position [174, 0]
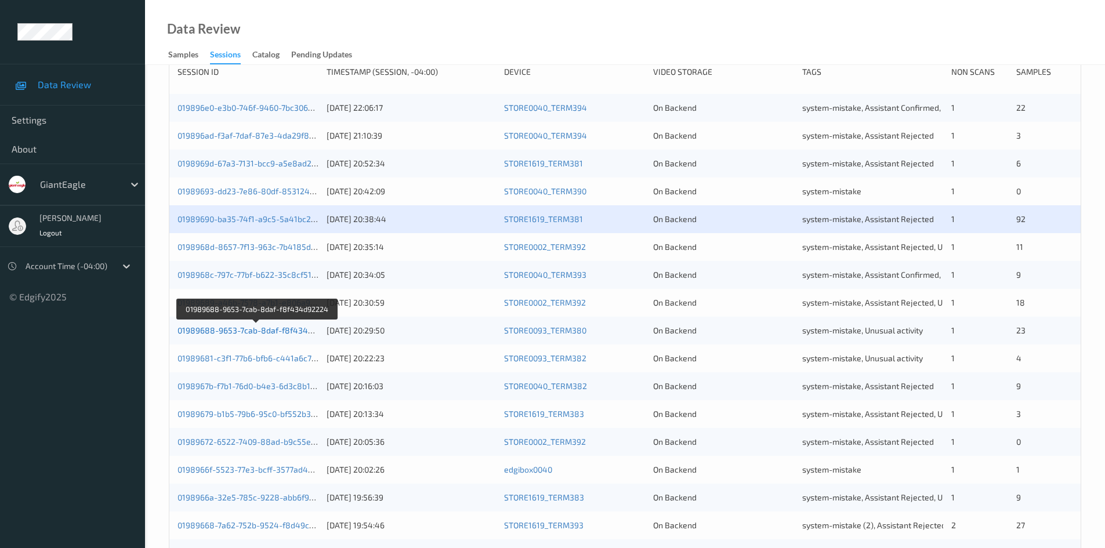
click at [255, 327] on link "01989688-9653-7cab-8daf-f8f434d92224" at bounding box center [256, 330] width 159 height 10
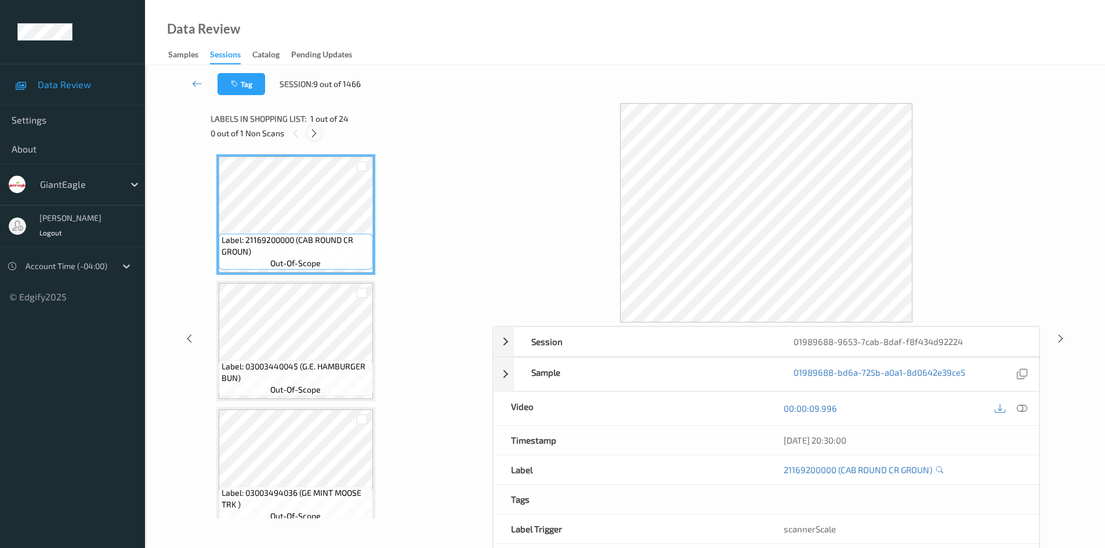
click at [314, 136] on icon at bounding box center [314, 133] width 10 height 10
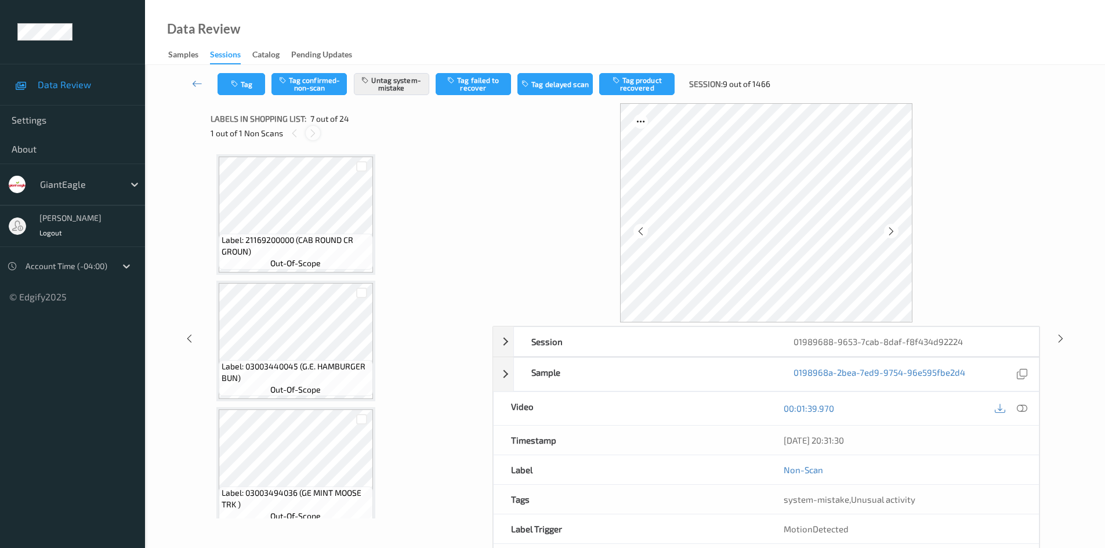
scroll to position [638, 0]
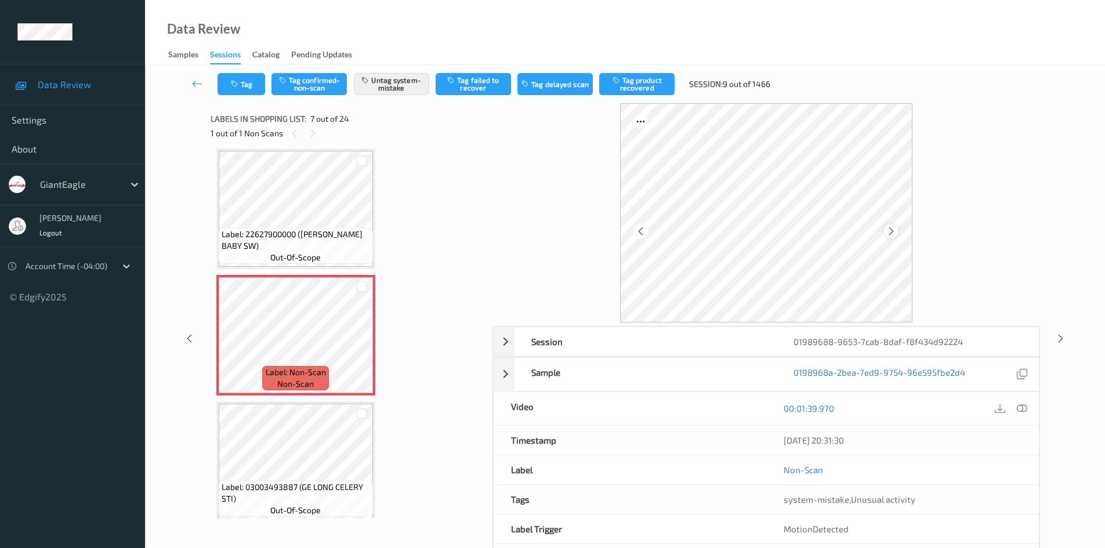
click at [894, 231] on icon at bounding box center [891, 231] width 10 height 10
click at [199, 82] on icon at bounding box center [197, 84] width 10 height 12
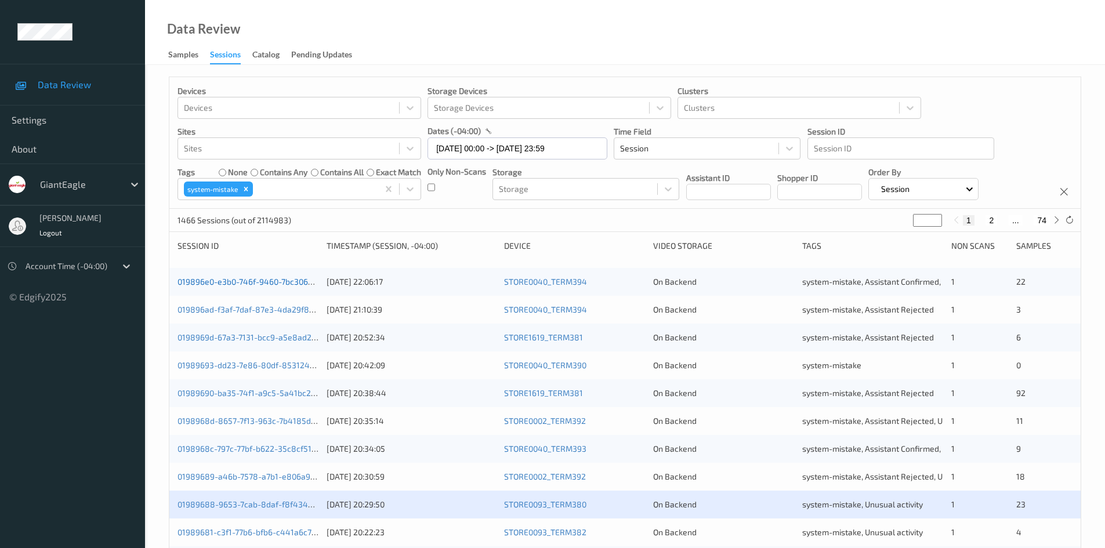
click at [260, 280] on link "019896e0-e3b0-746f-9460-7bc3065710d4" at bounding box center [255, 282] width 157 height 10
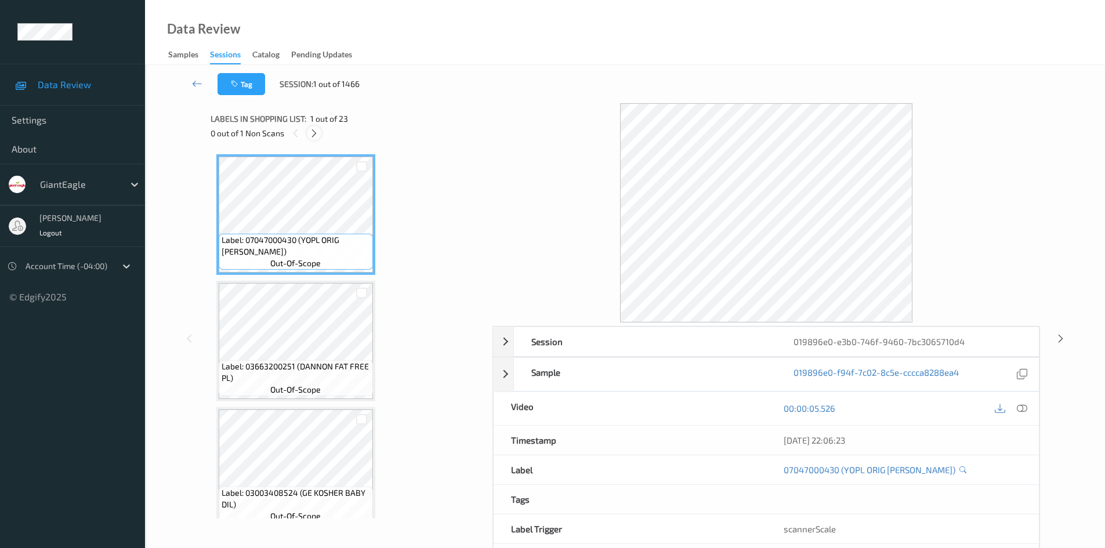
click at [313, 133] on icon at bounding box center [314, 133] width 10 height 10
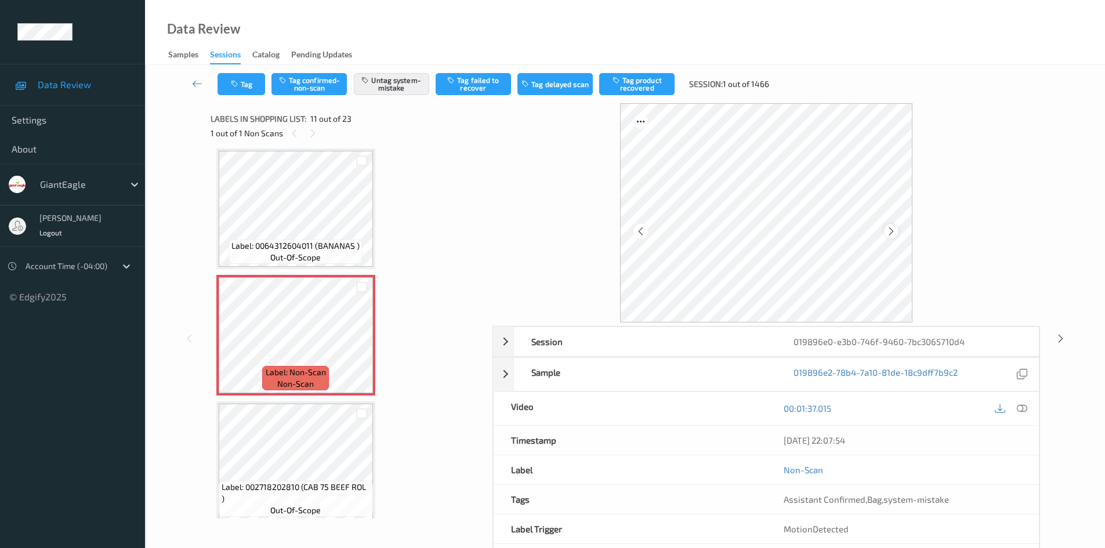
click at [892, 230] on icon at bounding box center [891, 231] width 10 height 10
click at [256, 85] on button "Tag" at bounding box center [242, 84] width 48 height 22
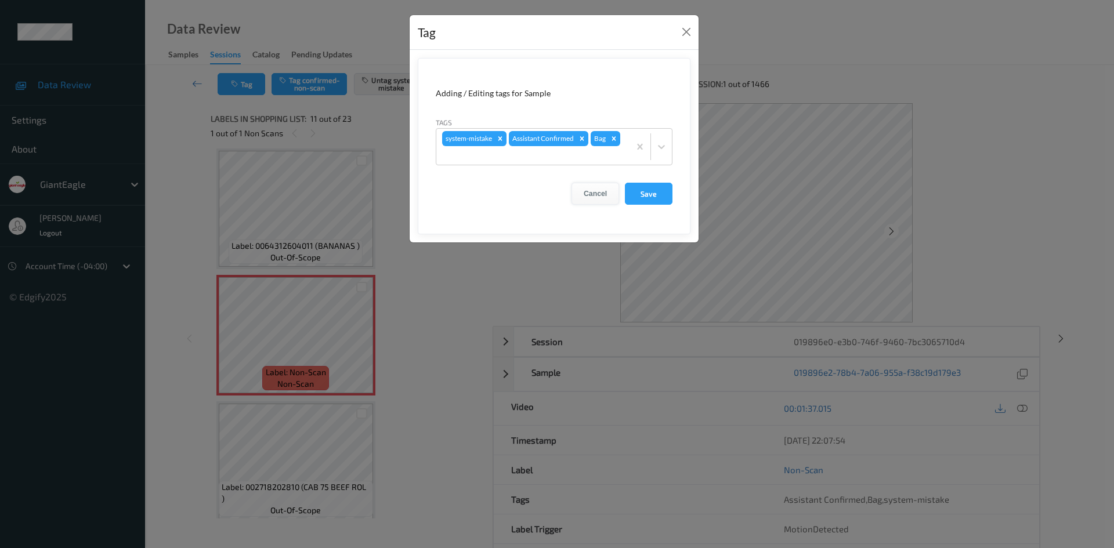
click at [585, 197] on button "Cancel" at bounding box center [595, 194] width 48 height 22
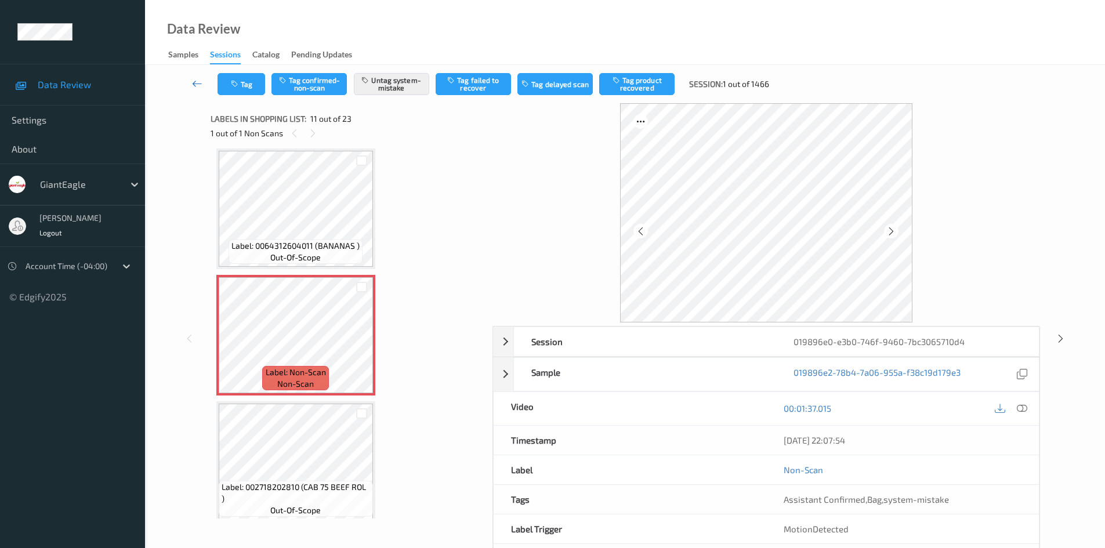
click at [199, 83] on icon at bounding box center [197, 84] width 10 height 12
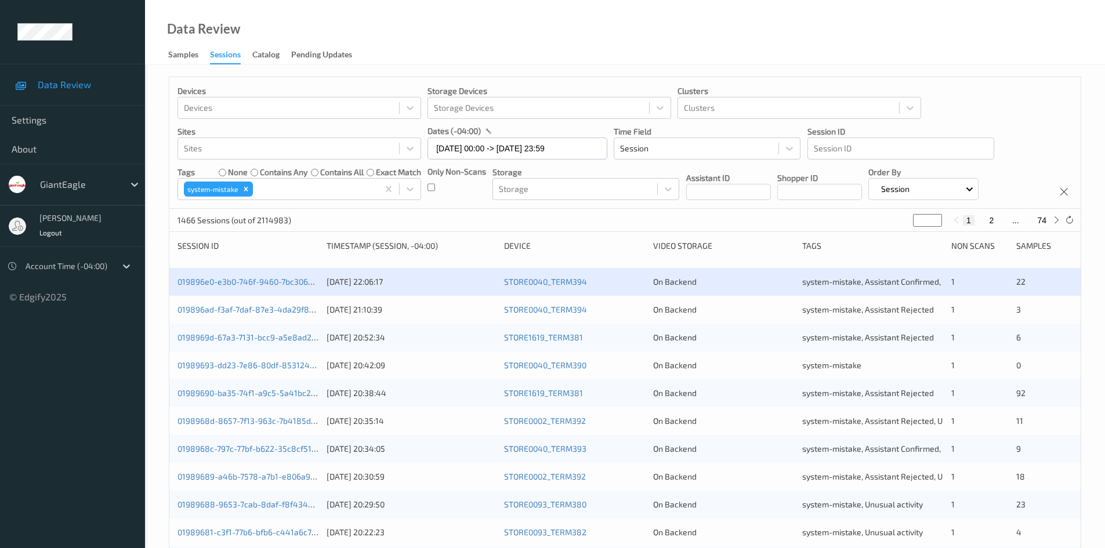
click at [247, 276] on div "019896e0-e3b0-746f-9460-7bc3065710d4 10/08/2025 22:06:17 STORE0040_TERM394 On B…" at bounding box center [624, 282] width 911 height 28
click at [270, 282] on link "019896e0-e3b0-746f-9460-7bc3065710d4" at bounding box center [255, 282] width 157 height 10
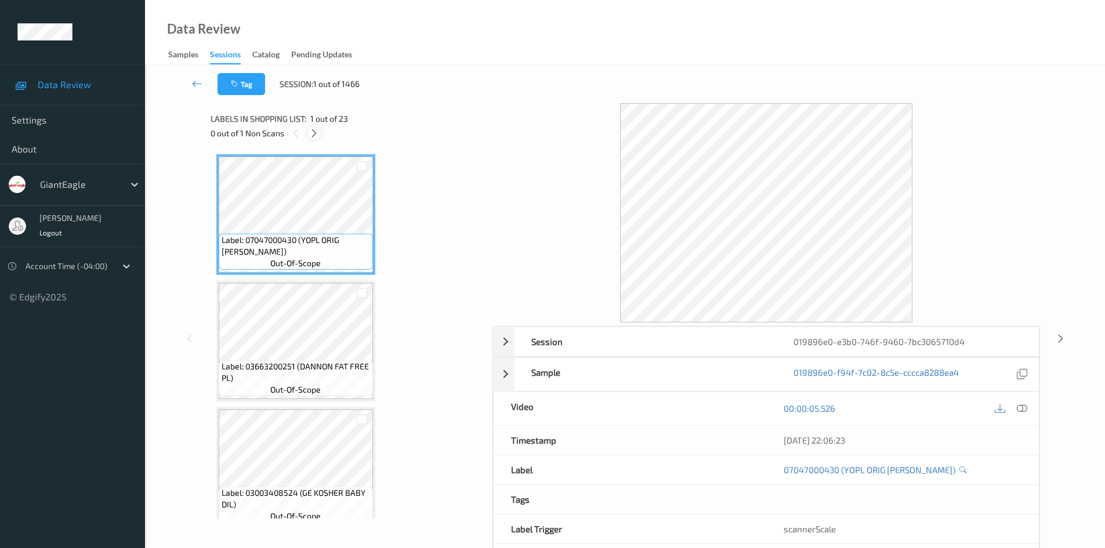
click at [316, 132] on icon at bounding box center [314, 133] width 10 height 10
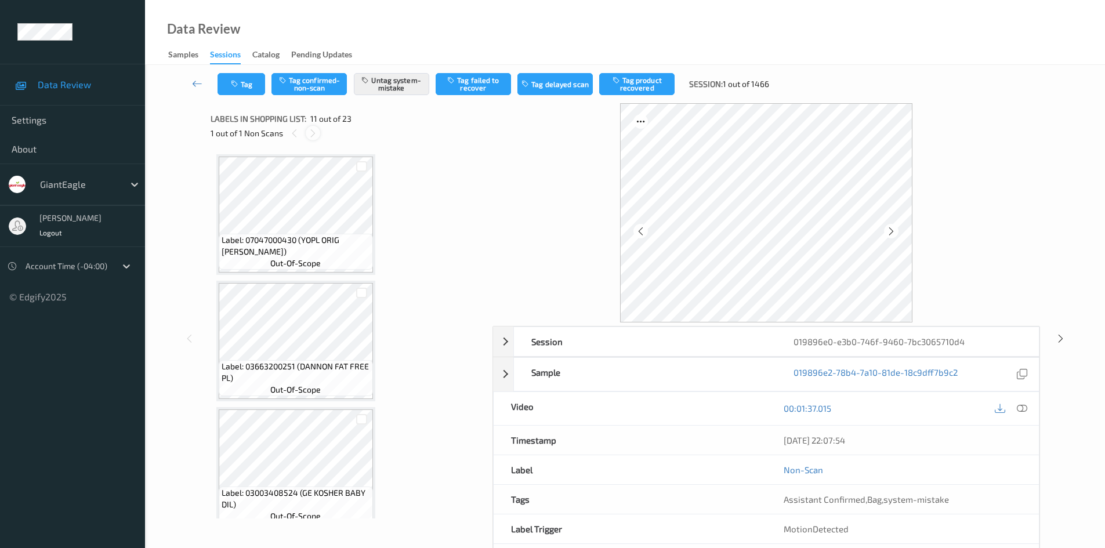
scroll to position [1144, 0]
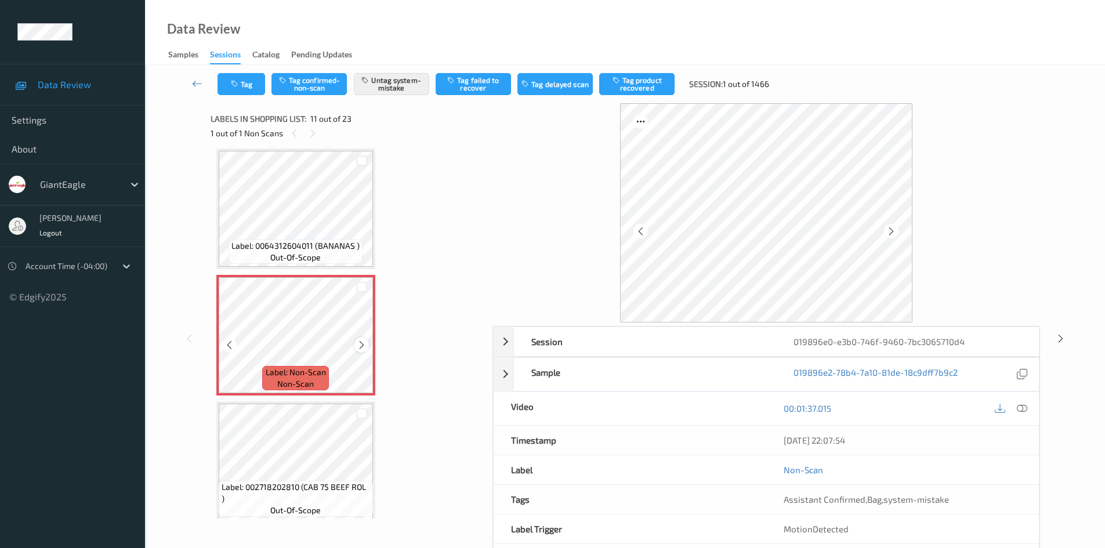
click at [362, 340] on icon at bounding box center [362, 345] width 10 height 10
click at [994, 212] on div at bounding box center [766, 212] width 548 height 219
